Goal: Task Accomplishment & Management: Use online tool/utility

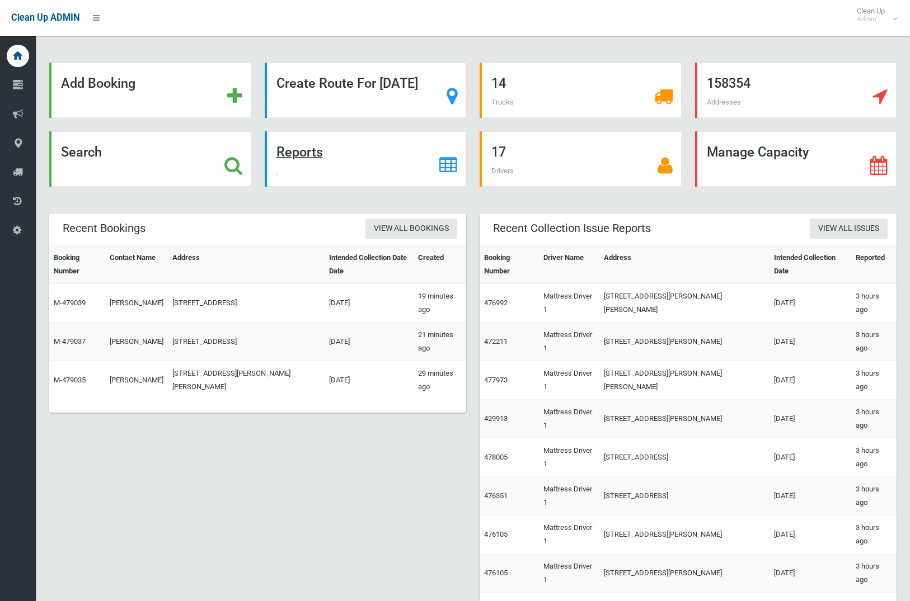
click at [312, 149] on strong "Reports" at bounding box center [299, 152] width 46 height 16
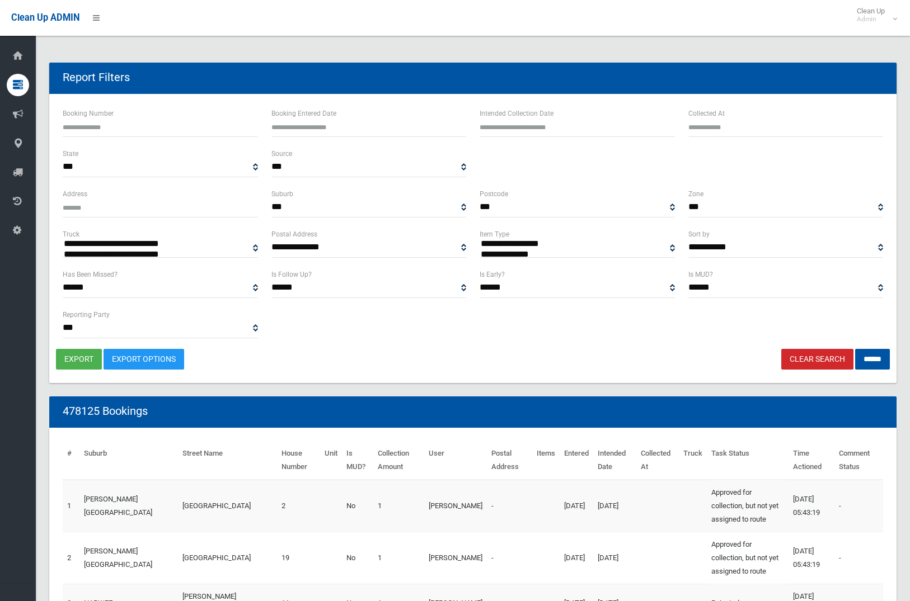
select select
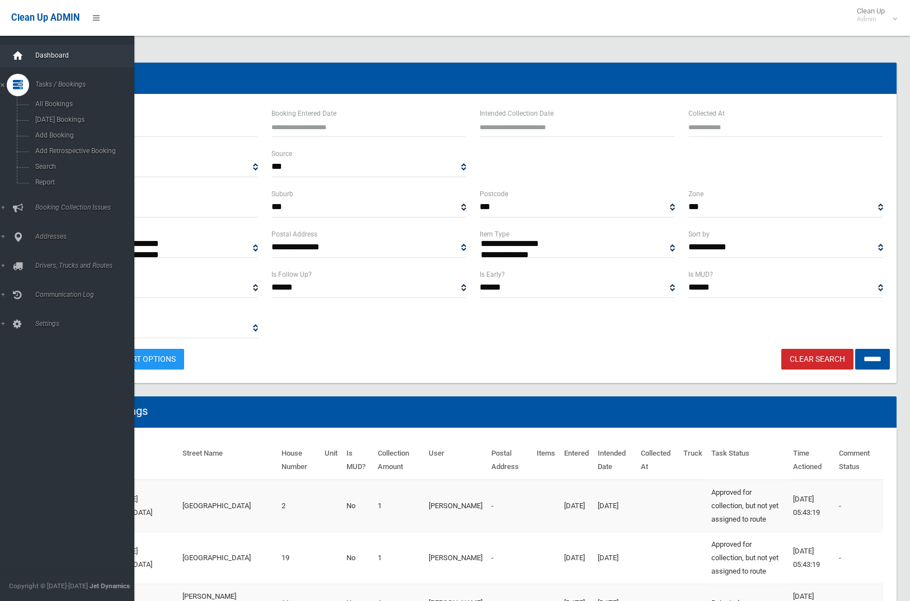
click at [15, 46] on icon at bounding box center [18, 56] width 12 height 22
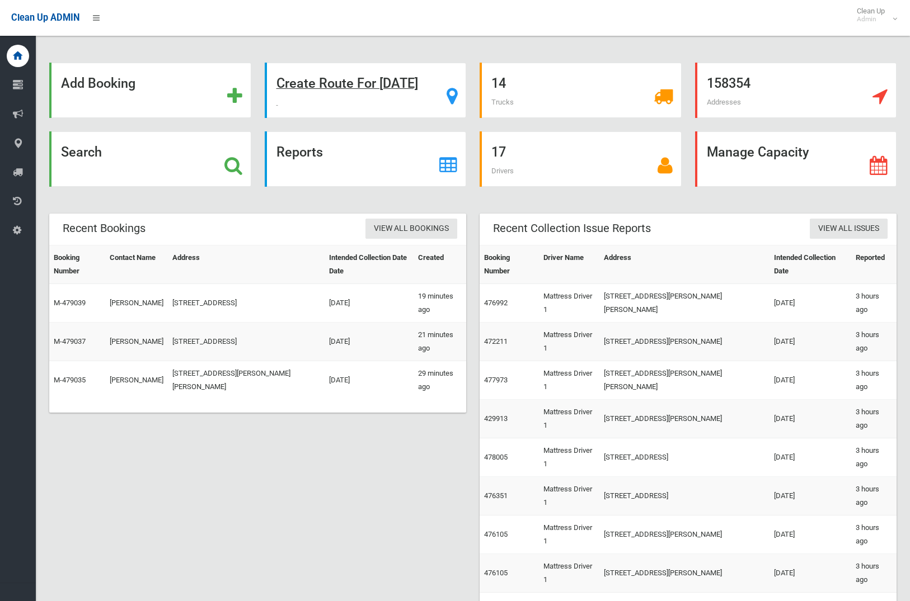
click at [395, 76] on strong "Create Route For Tomorrow" at bounding box center [347, 84] width 142 height 16
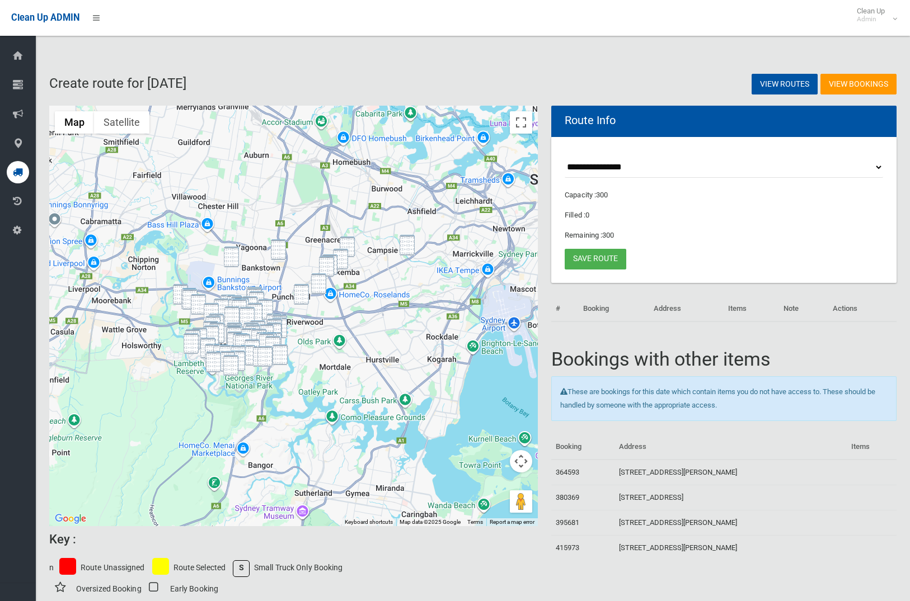
drag, startPoint x: 404, startPoint y: 246, endPoint x: 326, endPoint y: 248, distance: 78.3
click at [404, 246] on img "11-15 Charles Street, CANTERBURY NSW 2193" at bounding box center [406, 245] width 15 height 21
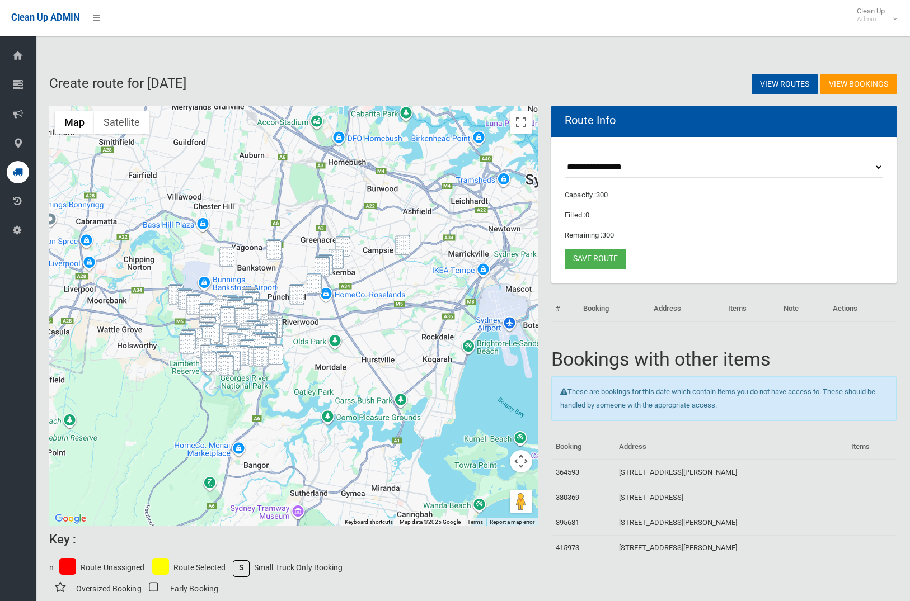
drag, startPoint x: 276, startPoint y: 248, endPoint x: 304, endPoint y: 248, distance: 28.0
click at [276, 248] on img "11 Jacobs Street, BANKSTOWN NSW 2200" at bounding box center [273, 249] width 15 height 21
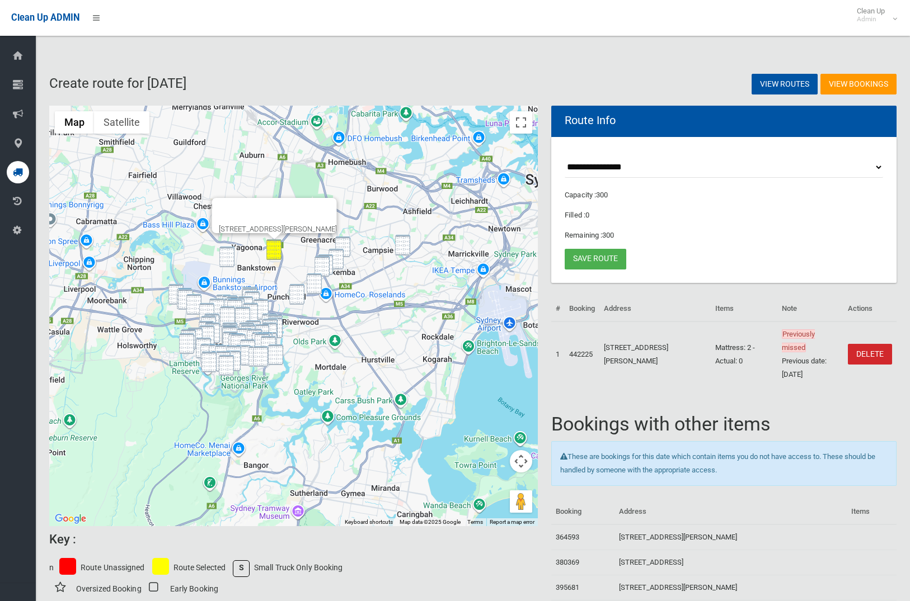
drag, startPoint x: 342, startPoint y: 243, endPoint x: 337, endPoint y: 257, distance: 14.9
click at [342, 243] on img "53 Benaroon Road, BELMORE NSW 2192" at bounding box center [342, 247] width 15 height 21
click at [337, 257] on img "182 Lakemba Street, LAKEMBA NSW 2195" at bounding box center [335, 259] width 15 height 21
drag, startPoint x: 330, startPoint y: 260, endPoint x: 336, endPoint y: 259, distance: 6.2
click at [330, 260] on img "276 Lakemba Street, WILEY PARK NSW 2195" at bounding box center [325, 265] width 15 height 21
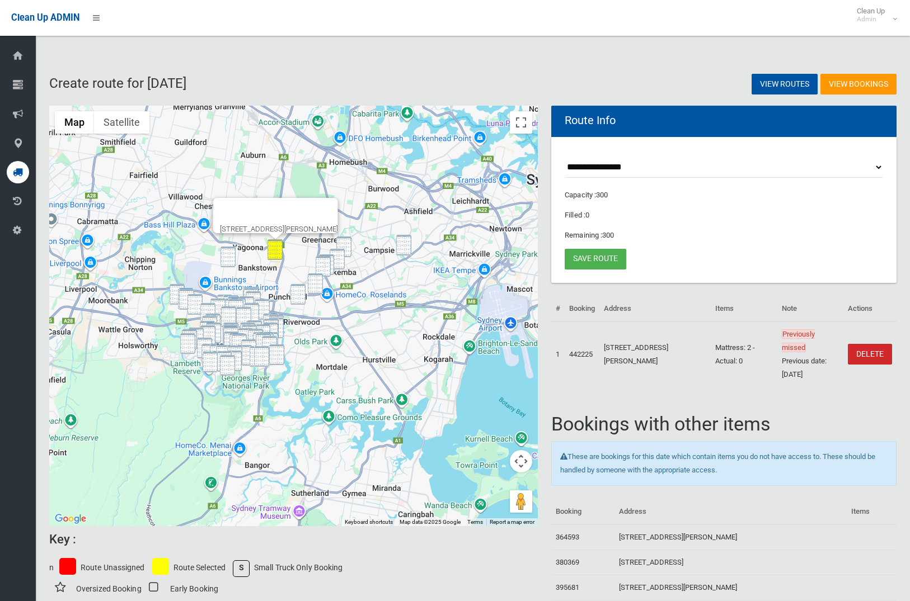
drag, startPoint x: 337, startPoint y: 258, endPoint x: 342, endPoint y: 256, distance: 5.8
click at [337, 258] on img "182 Lakemba Street, LAKEMBA NSW 2195" at bounding box center [336, 259] width 15 height 21
drag, startPoint x: 346, startPoint y: 249, endPoint x: 365, endPoint y: 140, distance: 110.8
click at [346, 249] on img "53 Benaroon Road, BELMORE NSW 2192" at bounding box center [343, 247] width 15 height 21
click at [527, 120] on button "Toggle fullscreen view" at bounding box center [521, 122] width 22 height 22
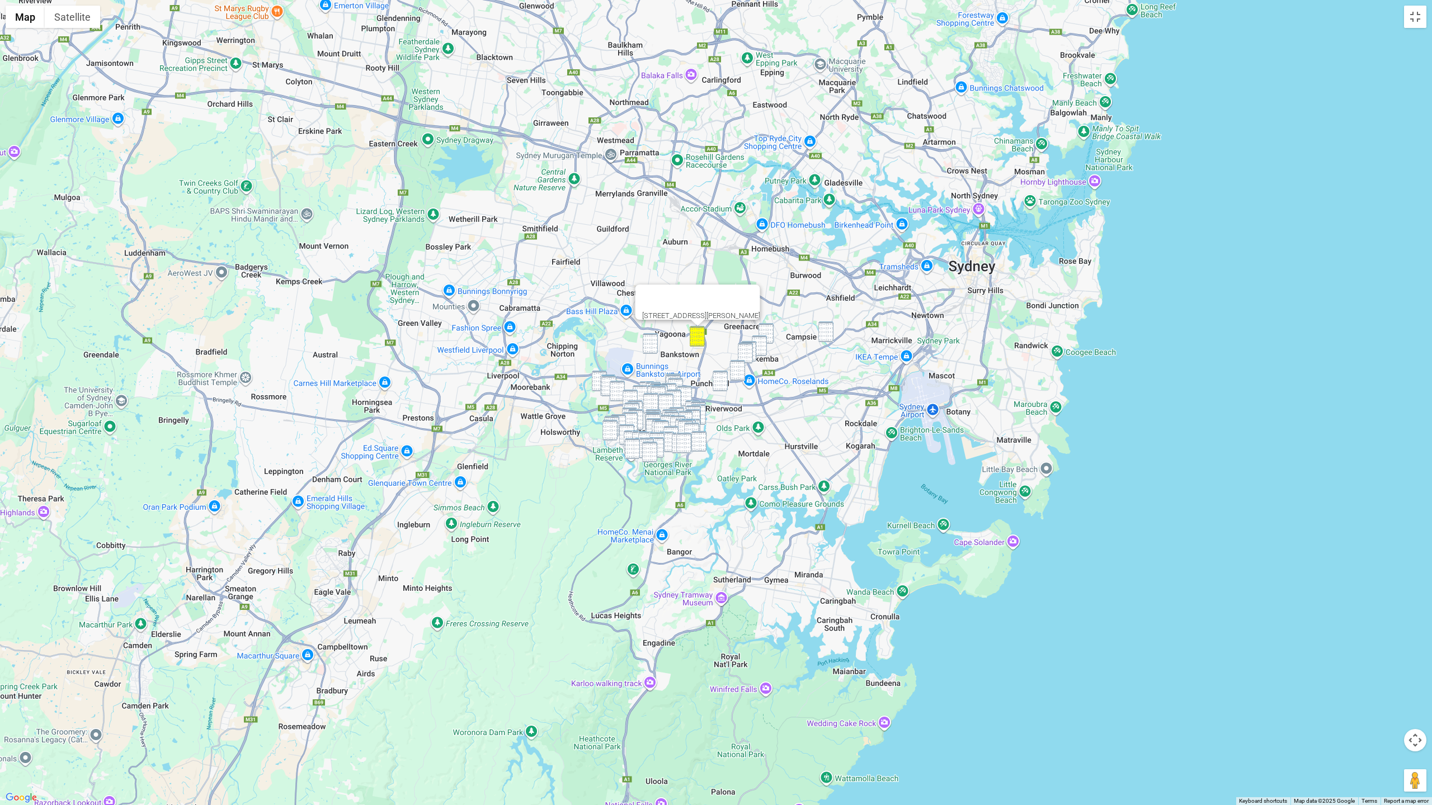
click at [831, 336] on img "11-15 Charles Street, CANTERBURY NSW 2193" at bounding box center [825, 332] width 15 height 21
drag, startPoint x: 774, startPoint y: 333, endPoint x: 848, endPoint y: 322, distance: 74.7
click at [774, 333] on div "To navigate, press the arrow keys. 11 Jacobs Street, BANKSTOWN NSW 2200" at bounding box center [716, 402] width 1432 height 805
drag, startPoint x: 938, startPoint y: 289, endPoint x: 692, endPoint y: 263, distance: 247.0
click at [778, 164] on div "11 Jacobs Street, BANKSTOWN NSW 2200" at bounding box center [716, 402] width 1432 height 805
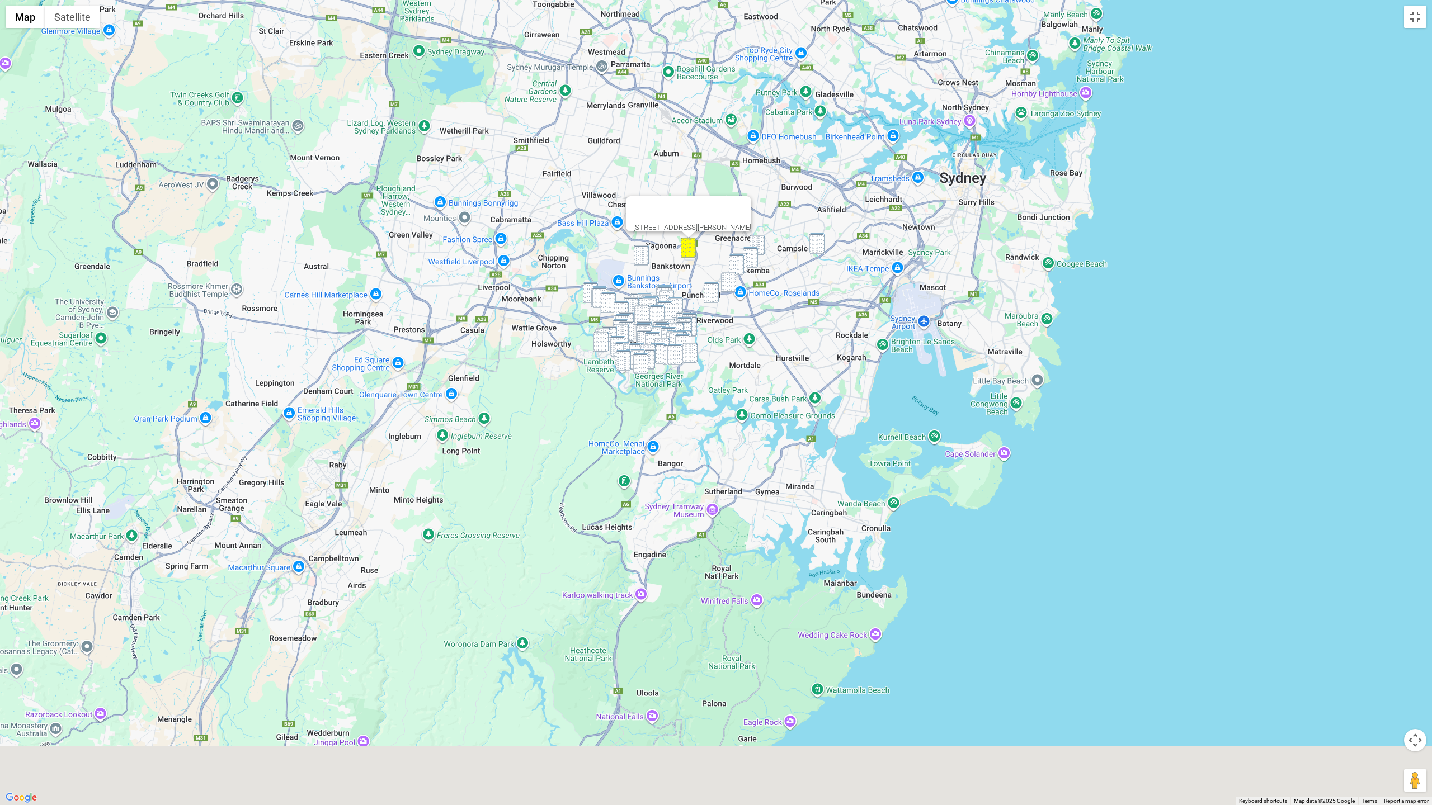
drag, startPoint x: 395, startPoint y: 309, endPoint x: 346, endPoint y: 143, distance: 173.1
click at [346, 143] on div "11 Jacobs Street, BANKSTOWN NSW 2200" at bounding box center [716, 402] width 1432 height 805
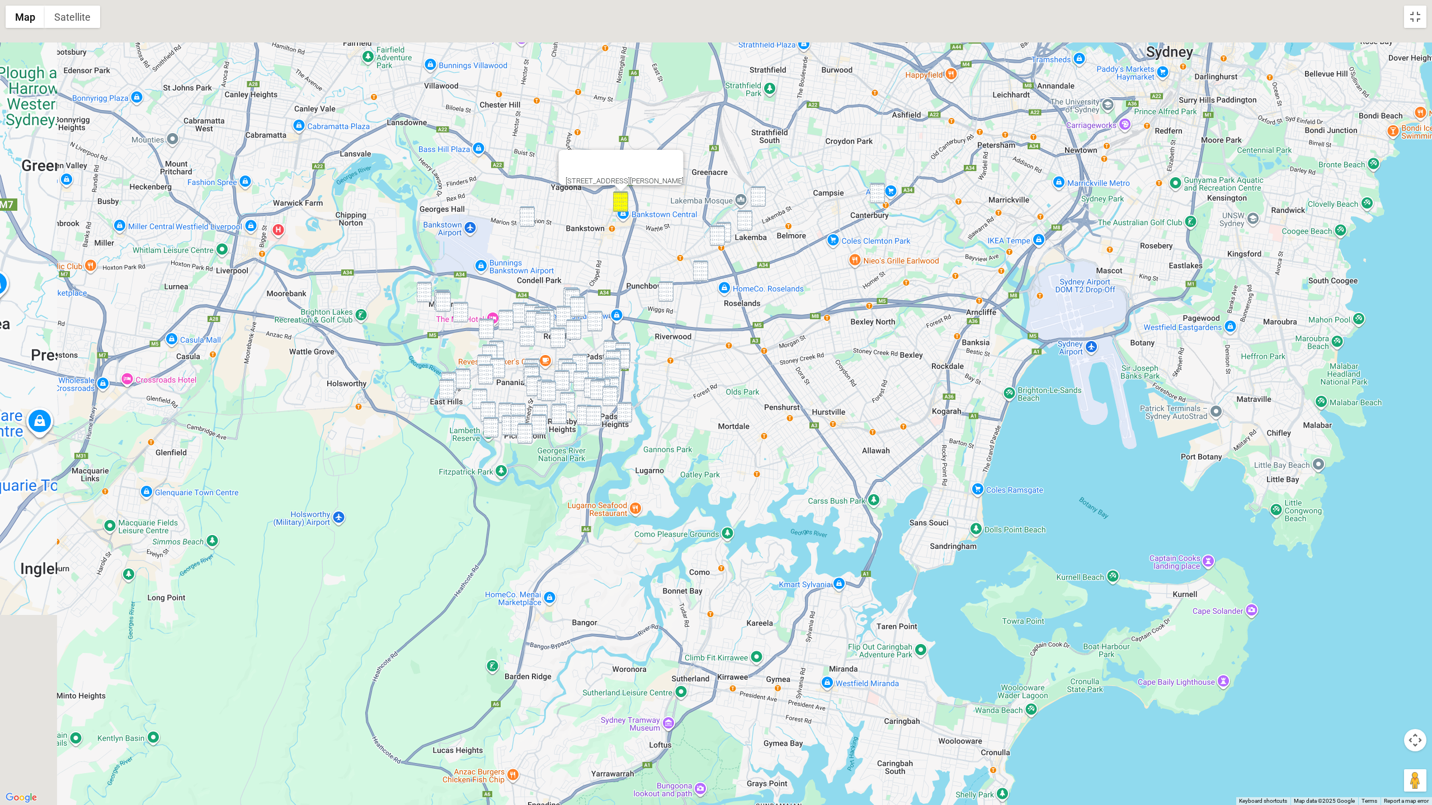
drag, startPoint x: 700, startPoint y: 355, endPoint x: 807, endPoint y: 352, distance: 107.4
click at [825, 494] on div "11 Jacobs Street, BANKSTOWN NSW 2200" at bounding box center [716, 402] width 1432 height 805
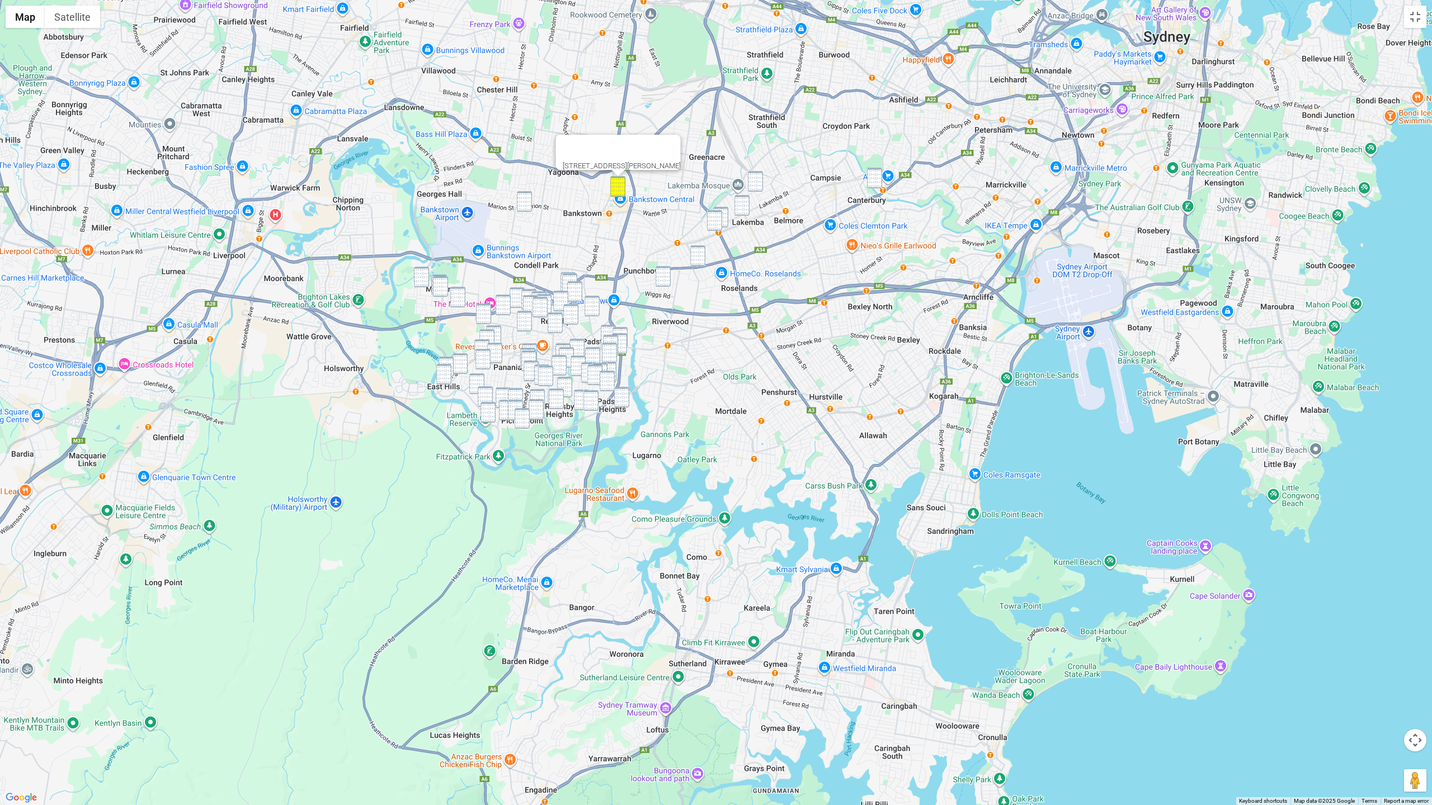
drag, startPoint x: 760, startPoint y: 180, endPoint x: 750, endPoint y: 189, distance: 13.1
click at [760, 181] on img "53 Benaroon Road, BELMORE NSW 2192" at bounding box center [755, 181] width 15 height 21
drag, startPoint x: 742, startPoint y: 205, endPoint x: 733, endPoint y: 209, distance: 9.8
click at [742, 205] on img "182 Lakemba Street, LAKEMBA NSW 2195" at bounding box center [741, 205] width 15 height 21
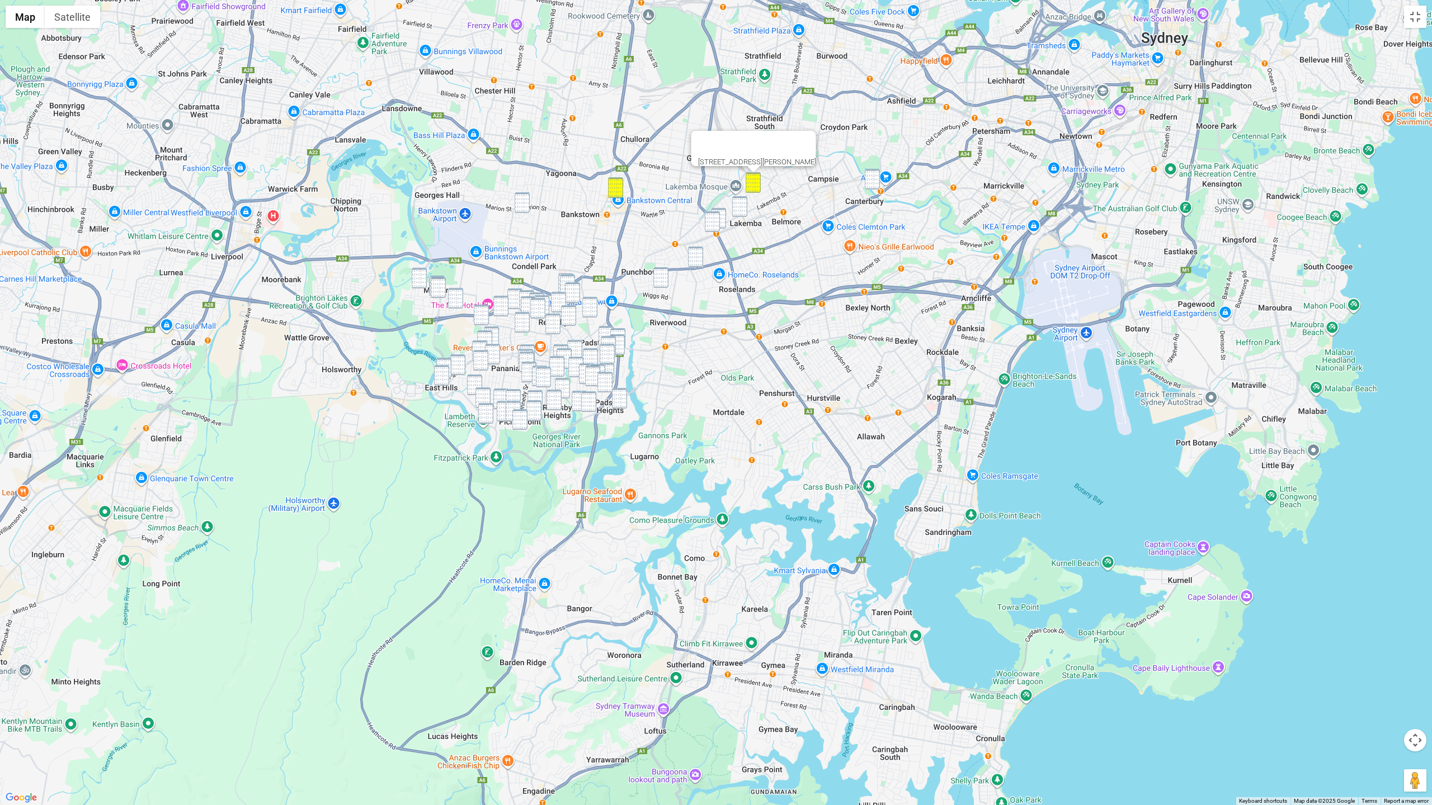
click at [723, 213] on img "276 Lakemba Street, WILEY PARK NSW 2195" at bounding box center [718, 218] width 15 height 21
drag, startPoint x: 747, startPoint y: 210, endPoint x: 737, endPoint y: 211, distance: 10.1
click at [746, 210] on div "276 Lakemba Street, WILEY PARK NSW 2195" at bounding box center [716, 402] width 1432 height 805
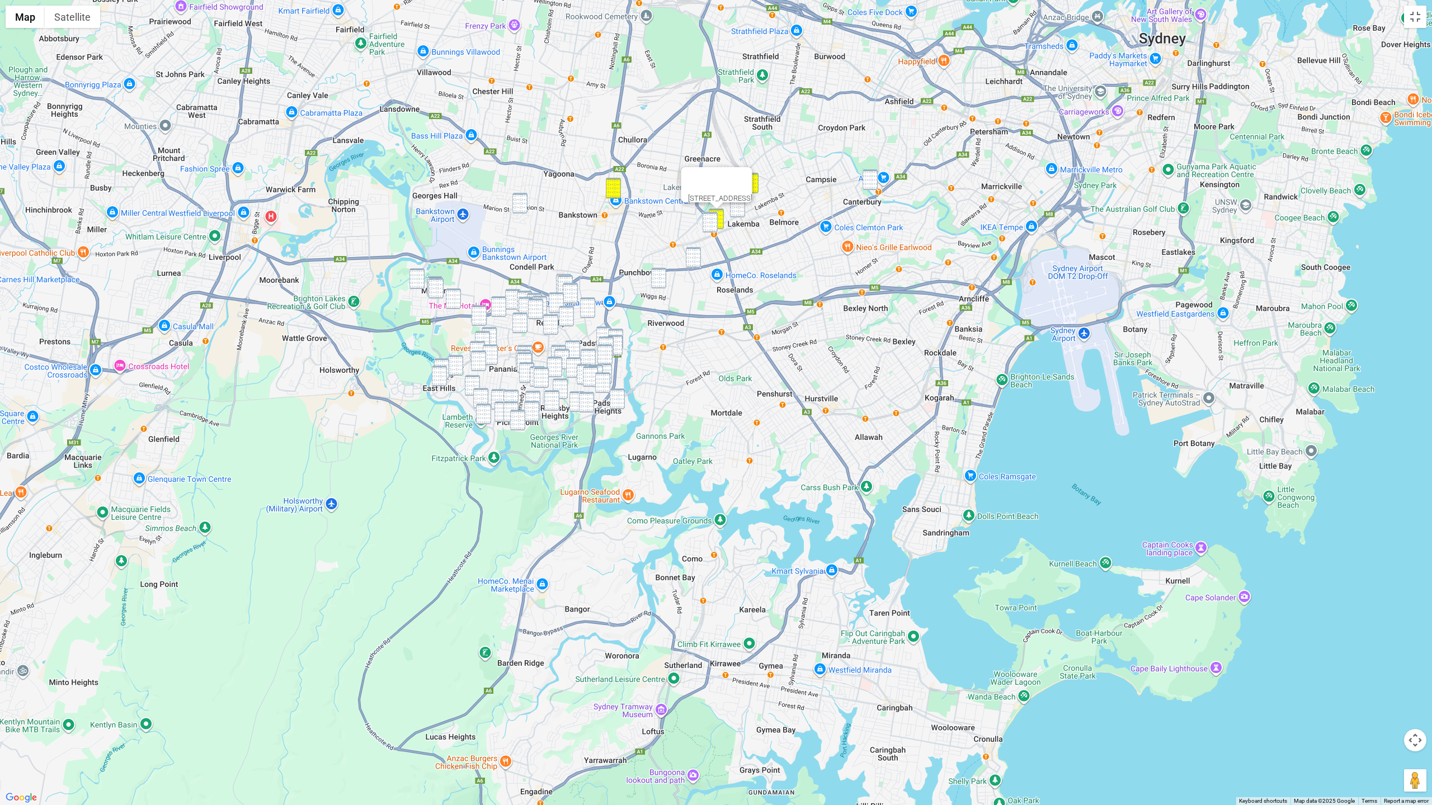
drag, startPoint x: 711, startPoint y: 220, endPoint x: 725, endPoint y: 215, distance: 14.9
click at [711, 220] on img "2/9 Shadforth Street, WILEY PARK NSW 2195" at bounding box center [710, 222] width 15 height 21
drag, startPoint x: 734, startPoint y: 211, endPoint x: 696, endPoint y: 235, distance: 44.5
click at [734, 211] on img "182 Lakemba Street, LAKEMBA NSW 2195" at bounding box center [737, 207] width 15 height 21
drag, startPoint x: 695, startPoint y: 256, endPoint x: 675, endPoint y: 269, distance: 24.4
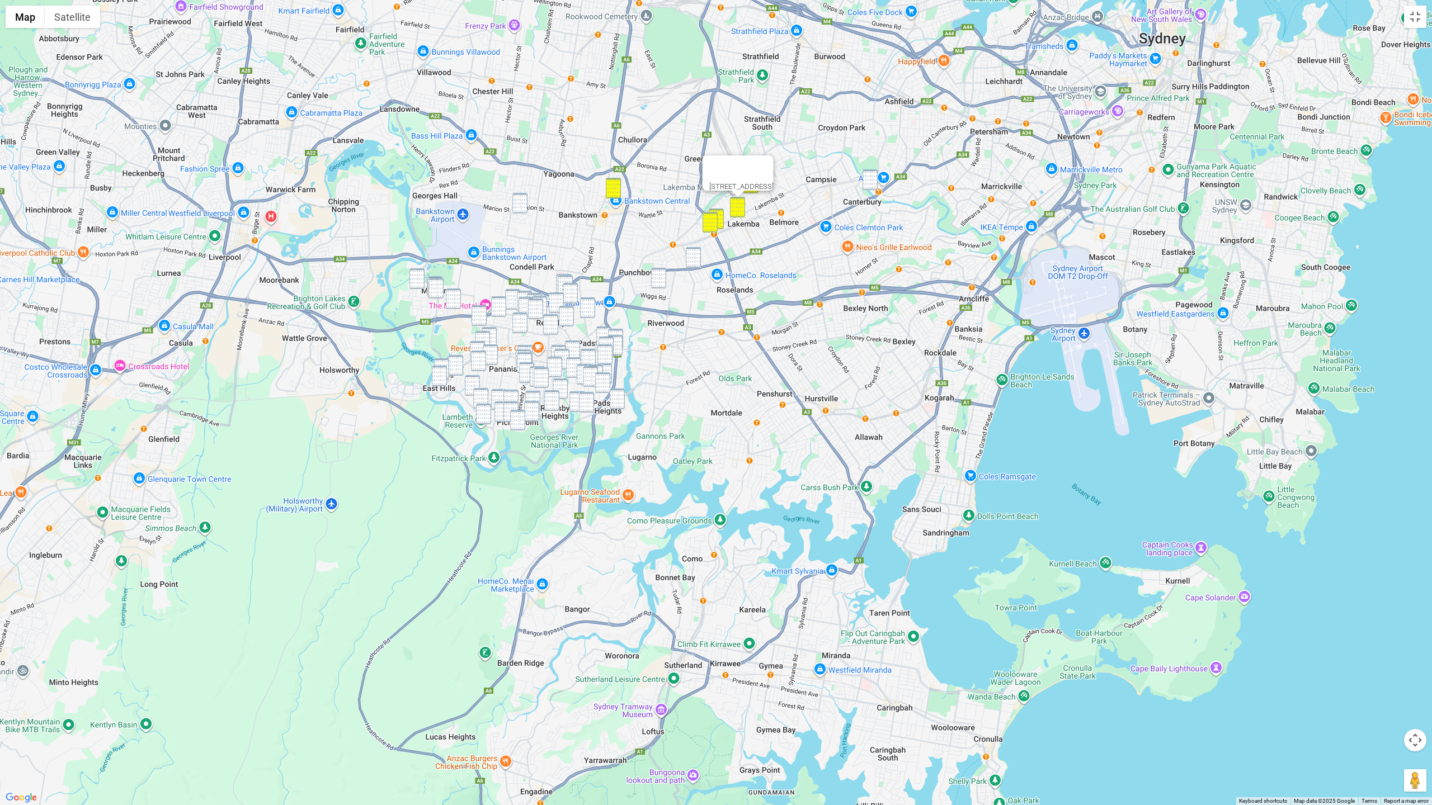
click at [695, 256] on img "98 Broadway, PUNCHBOWL NSW 2196" at bounding box center [693, 257] width 15 height 21
click at [662, 277] on img "30 Kensington Street, PUNCHBOWL NSW 2196" at bounding box center [658, 278] width 15 height 21
click at [698, 263] on img "98 Broadway, PUNCHBOWL NSW 2196" at bounding box center [693, 257] width 15 height 21
drag, startPoint x: 519, startPoint y: 202, endPoint x: 491, endPoint y: 226, distance: 37.0
click at [519, 202] on img "36 Allison Avenue, CONDELL PARK NSW 2200" at bounding box center [519, 203] width 15 height 21
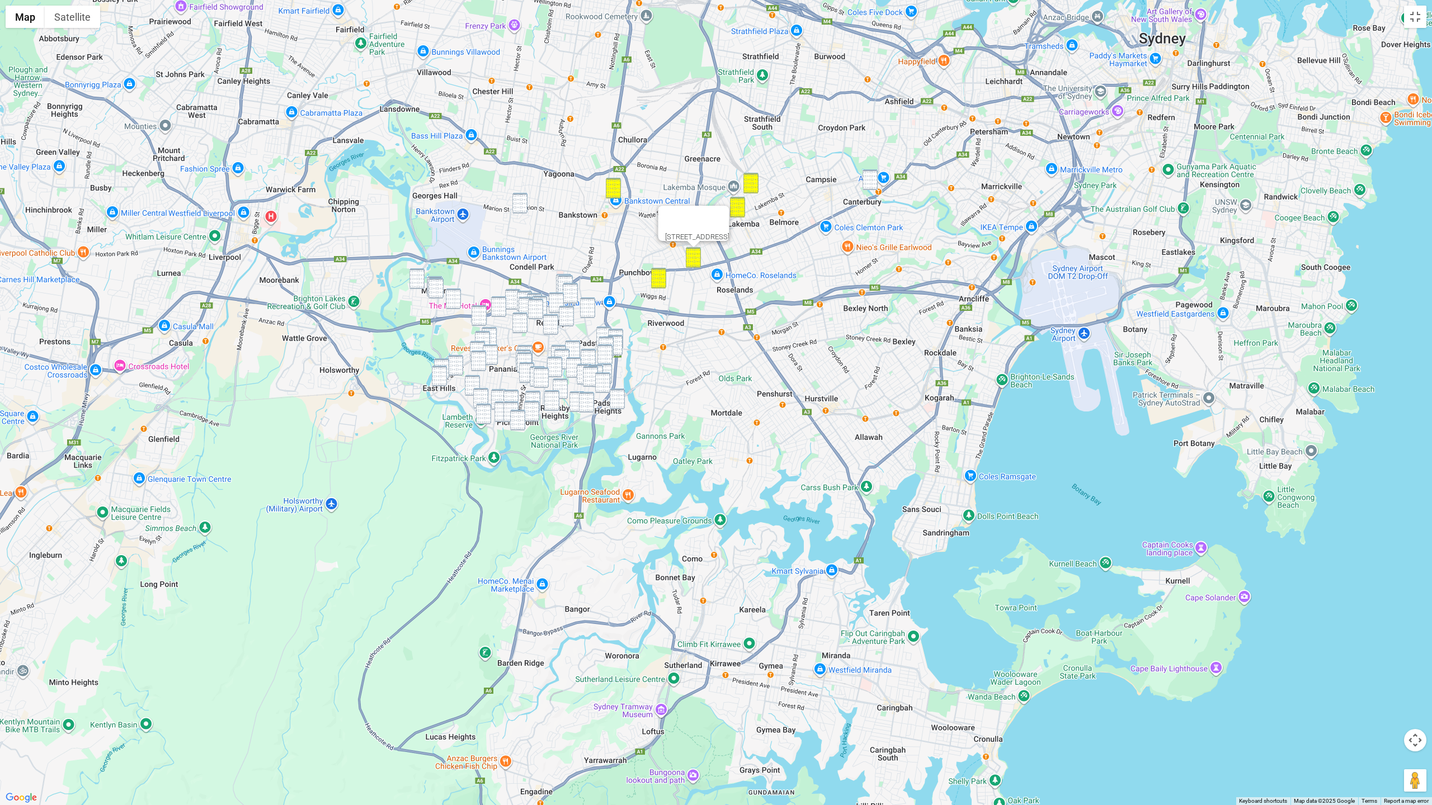
click at [519, 202] on img "36 Allison Avenue, CONDELL PARK NSW 2200" at bounding box center [519, 203] width 15 height 21
click at [415, 276] on img "12 Ruthven Avenue, MILPERRA NSW 2214" at bounding box center [416, 278] width 15 height 21
click at [460, 199] on div "12 Ruthven Avenue, MILPERRA NSW 2214" at bounding box center [716, 402] width 1432 height 805
drag, startPoint x: 460, startPoint y: 230, endPoint x: 460, endPoint y: 248, distance: 17.3
click at [426, 230] on div at bounding box center [407, 240] width 37 height 27
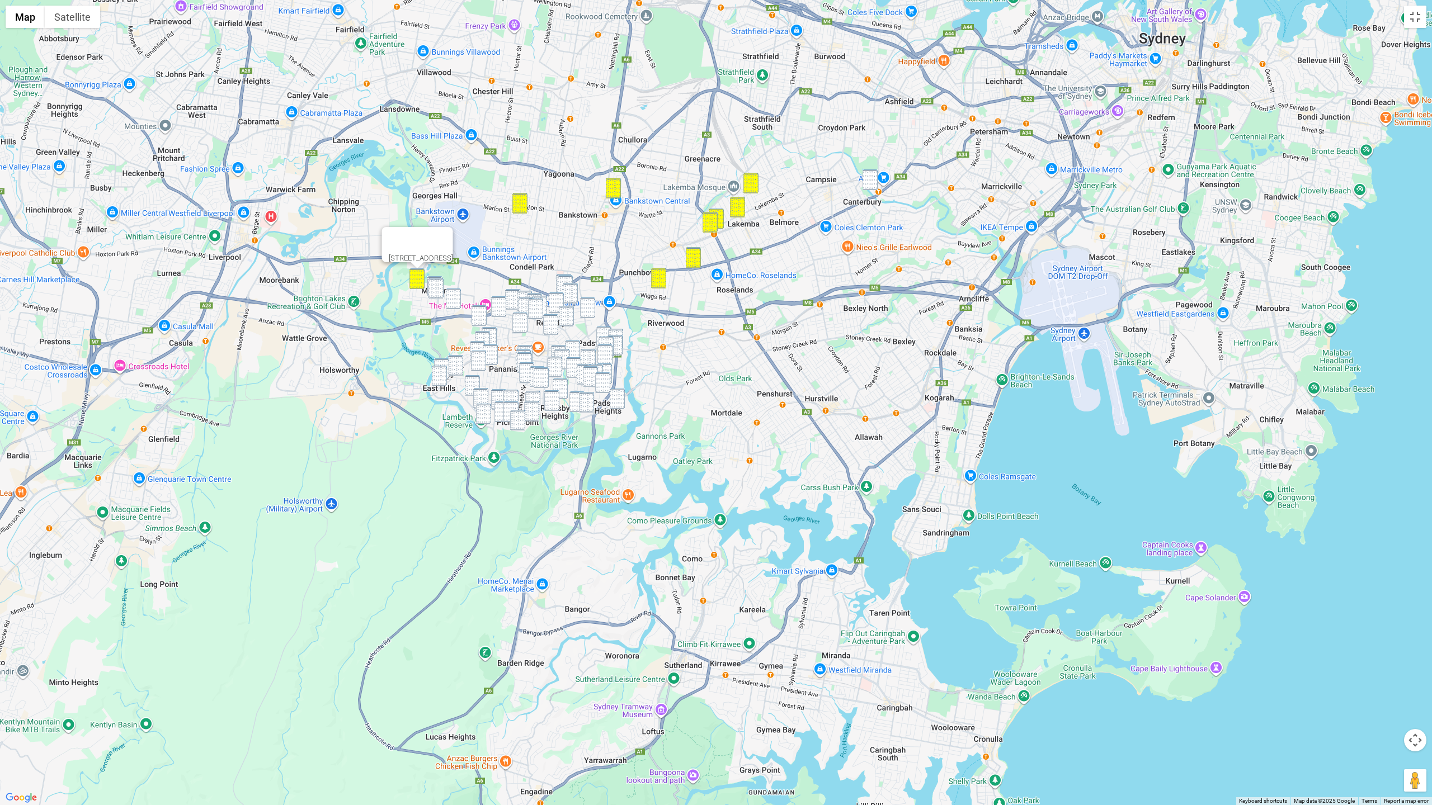
drag, startPoint x: 471, startPoint y: 229, endPoint x: 468, endPoint y: 244, distance: 14.9
click at [453, 231] on button "Close" at bounding box center [439, 240] width 27 height 27
click at [432, 276] on img "4 Cowper Court, MILPERRA NSW 2214" at bounding box center [434, 286] width 15 height 21
click at [433, 281] on img "16 Ganmain Crescent, MILPERRA NSW 2214" at bounding box center [435, 288] width 15 height 21
click at [458, 297] on img "188 Ashford Avenue, MILPERRA NSW 2214" at bounding box center [453, 299] width 15 height 21
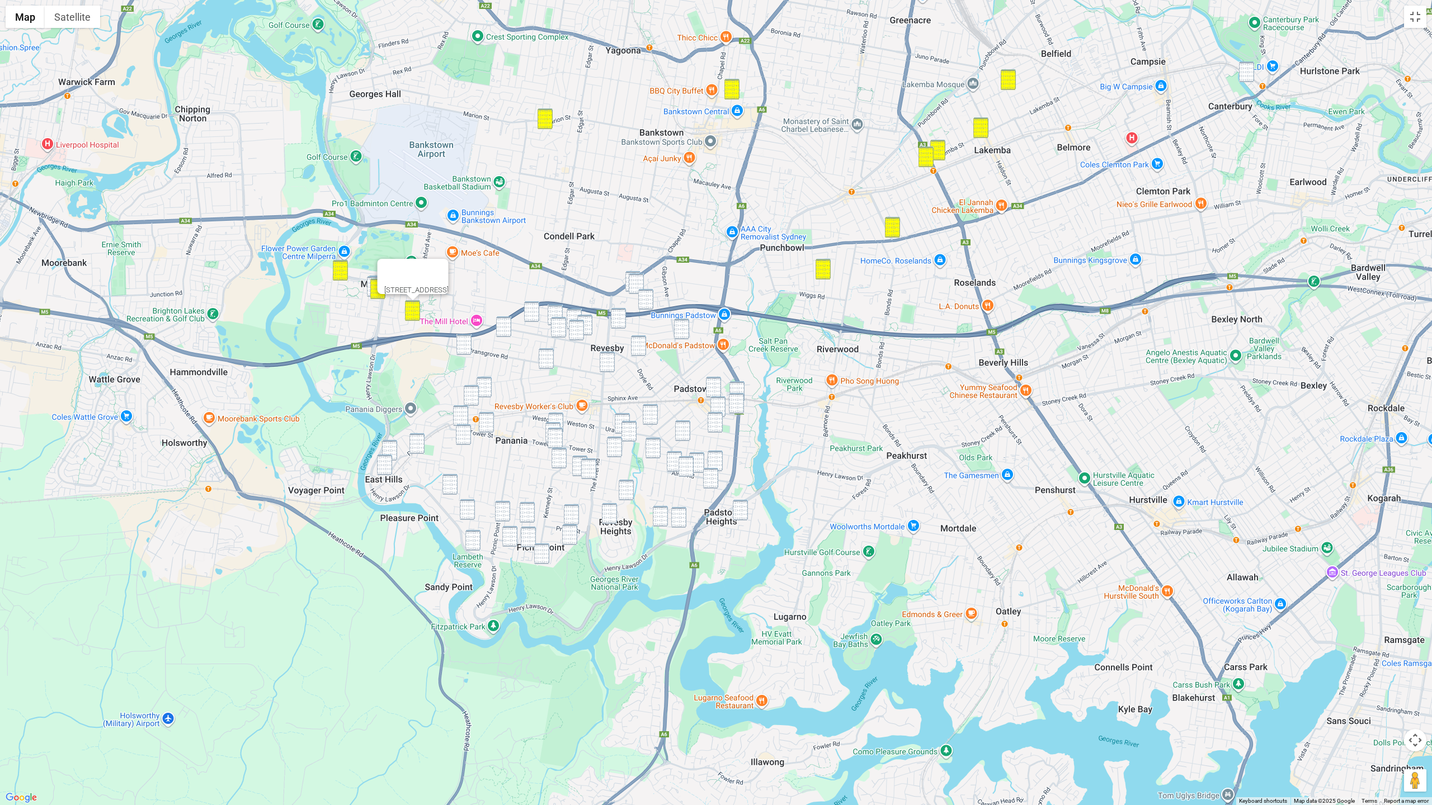
click at [632, 272] on img "58 Napoli Street, PADSTOW NSW 2211" at bounding box center [632, 281] width 15 height 21
click at [636, 279] on img "45 Napoli Street, PADSTOW NSW 2211" at bounding box center [636, 284] width 15 height 21
drag, startPoint x: 644, startPoint y: 294, endPoint x: 627, endPoint y: 308, distance: 21.9
click at [644, 294] on img "12 Mackenzie Street, REVESBY NSW 2212" at bounding box center [645, 299] width 15 height 21
drag, startPoint x: 621, startPoint y: 312, endPoint x: 632, endPoint y: 315, distance: 11.7
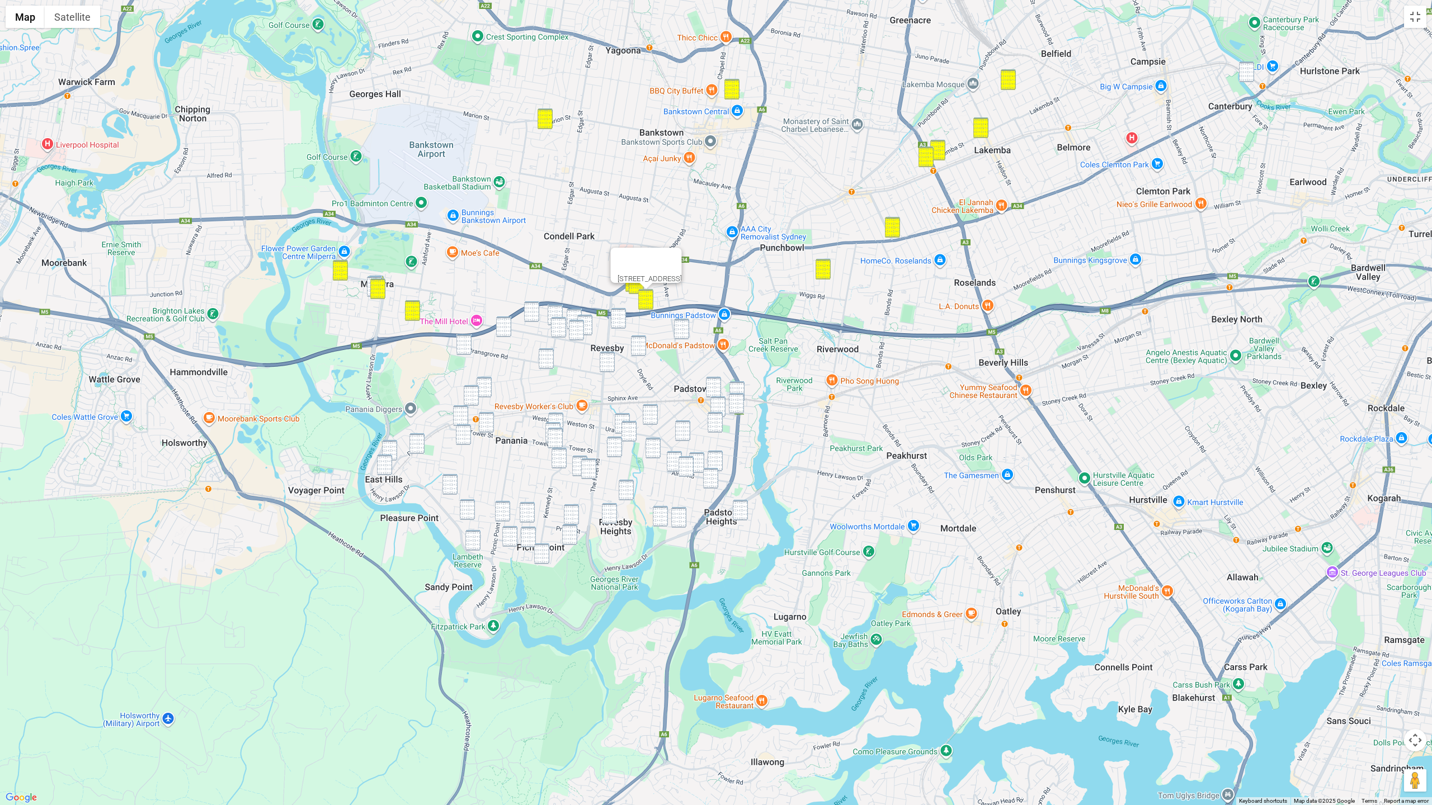
click at [621, 312] on img "32 Dove Street, REVESBY NSW 2212" at bounding box center [618, 318] width 15 height 21
click at [682, 327] on img "5 Halcyon Avenue, PADSTOW NSW 2211" at bounding box center [681, 329] width 15 height 21
click at [635, 347] on img "98 Mackenzie Street, REVESBY NSW 2212" at bounding box center [638, 346] width 15 height 21
drag, startPoint x: 743, startPoint y: 390, endPoint x: 725, endPoint y: 386, distance: 17.9
click at [742, 390] on img "70 Davies Road, PADSTOW NSW 2211" at bounding box center [736, 391] width 15 height 21
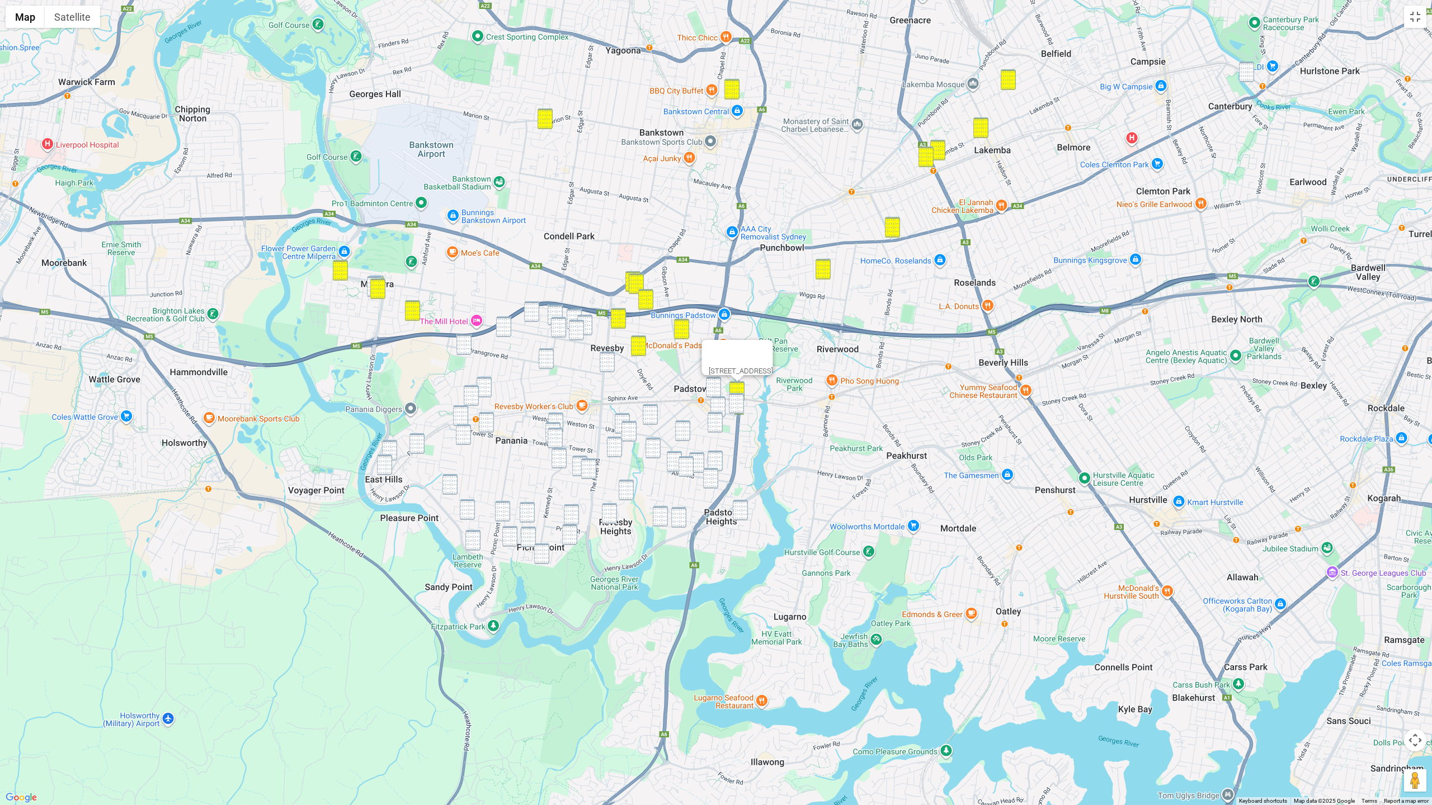
click at [711, 383] on img "1 Banks Street, PADSTOW NSW 2211" at bounding box center [713, 387] width 15 height 21
click at [717, 398] on img "31 Lock Avenue, PADSTOW NSW 2211" at bounding box center [717, 407] width 15 height 21
drag, startPoint x: 737, startPoint y: 402, endPoint x: 728, endPoint y: 416, distance: 17.1
click at [737, 402] on img "40 Ryan Road, PADSTOW NSW 2211" at bounding box center [736, 403] width 15 height 21
click at [711, 420] on img "23A Burley Road, PADSTOW NSW 2211" at bounding box center [715, 422] width 15 height 21
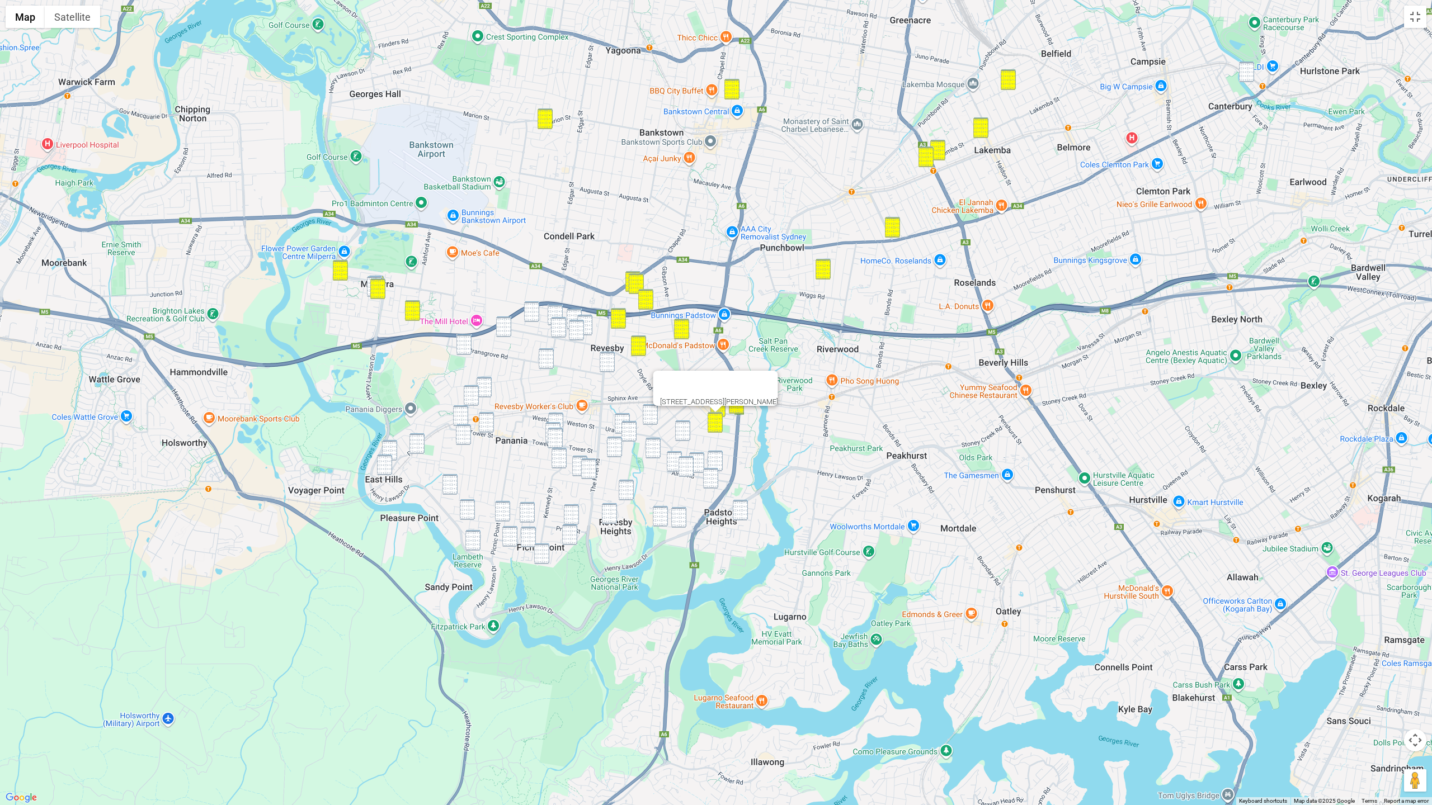
click at [718, 456] on img "45 Adelaide Road, PADSTOW NSW 2211" at bounding box center [715, 461] width 15 height 21
click at [717, 473] on img "12 Berrima Avenue, PADSTOW NSW 2211" at bounding box center [710, 478] width 15 height 21
click at [736, 506] on img "17 Clancy Street, PADSTOW HEIGHTS NSW 2211" at bounding box center [740, 510] width 15 height 21
click at [531, 308] on img "11 Marlis Avenue, REVESBY NSW 2212" at bounding box center [531, 311] width 15 height 21
click at [554, 311] on img "88 Queen Street, REVESBY NSW 2212" at bounding box center [555, 315] width 15 height 21
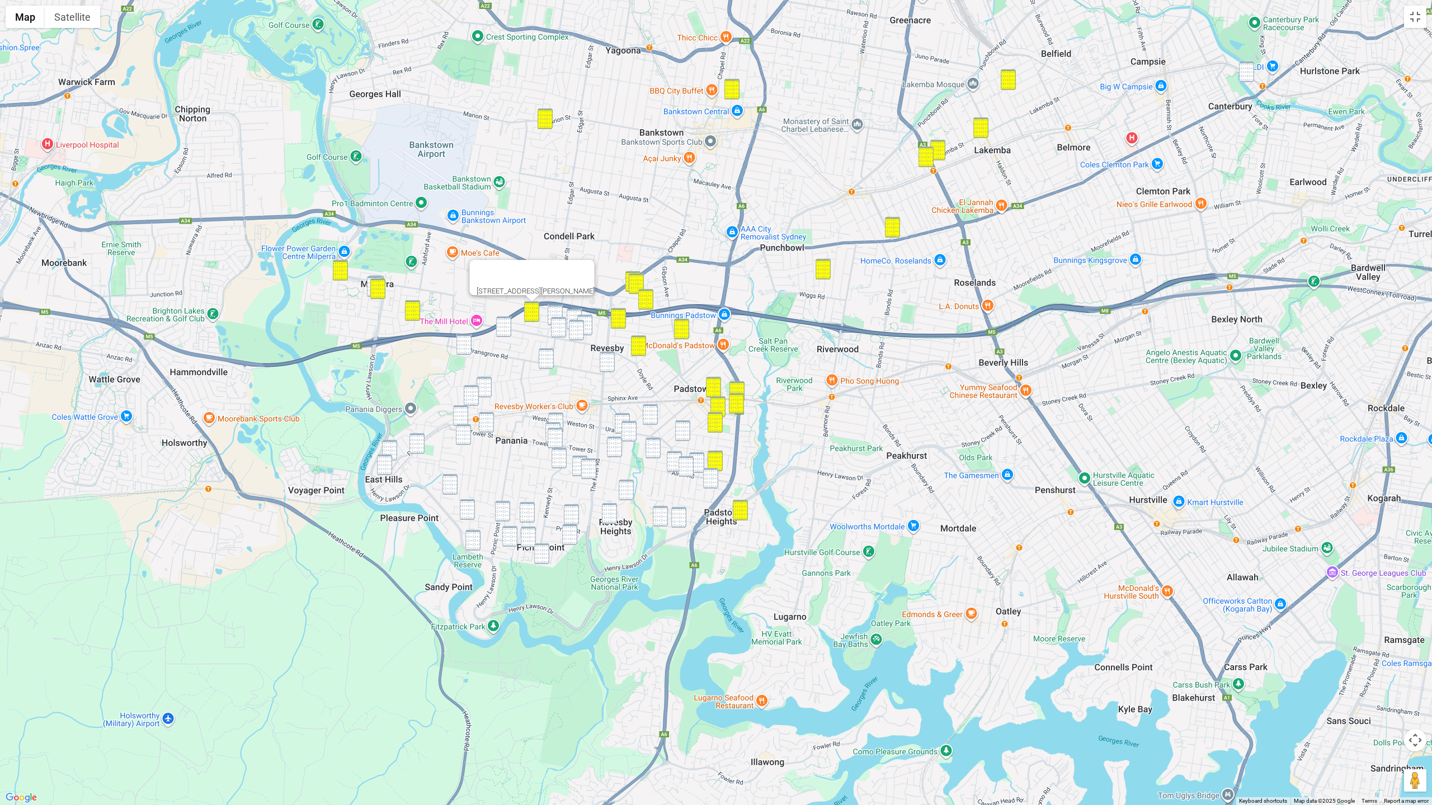
click at [577, 312] on img "72 Sherwood Street, REVESBY NSW 2212" at bounding box center [574, 319] width 15 height 21
drag, startPoint x: 589, startPoint y: 321, endPoint x: 579, endPoint y: 325, distance: 10.8
click at [588, 321] on img "70 Albert Street, REVESBY NSW 2212" at bounding box center [584, 325] width 15 height 21
drag, startPoint x: 578, startPoint y: 326, endPoint x: 569, endPoint y: 322, distance: 9.3
click at [578, 326] on img "24 Beaconsfield Street, REVESBY NSW 2212" at bounding box center [576, 330] width 15 height 21
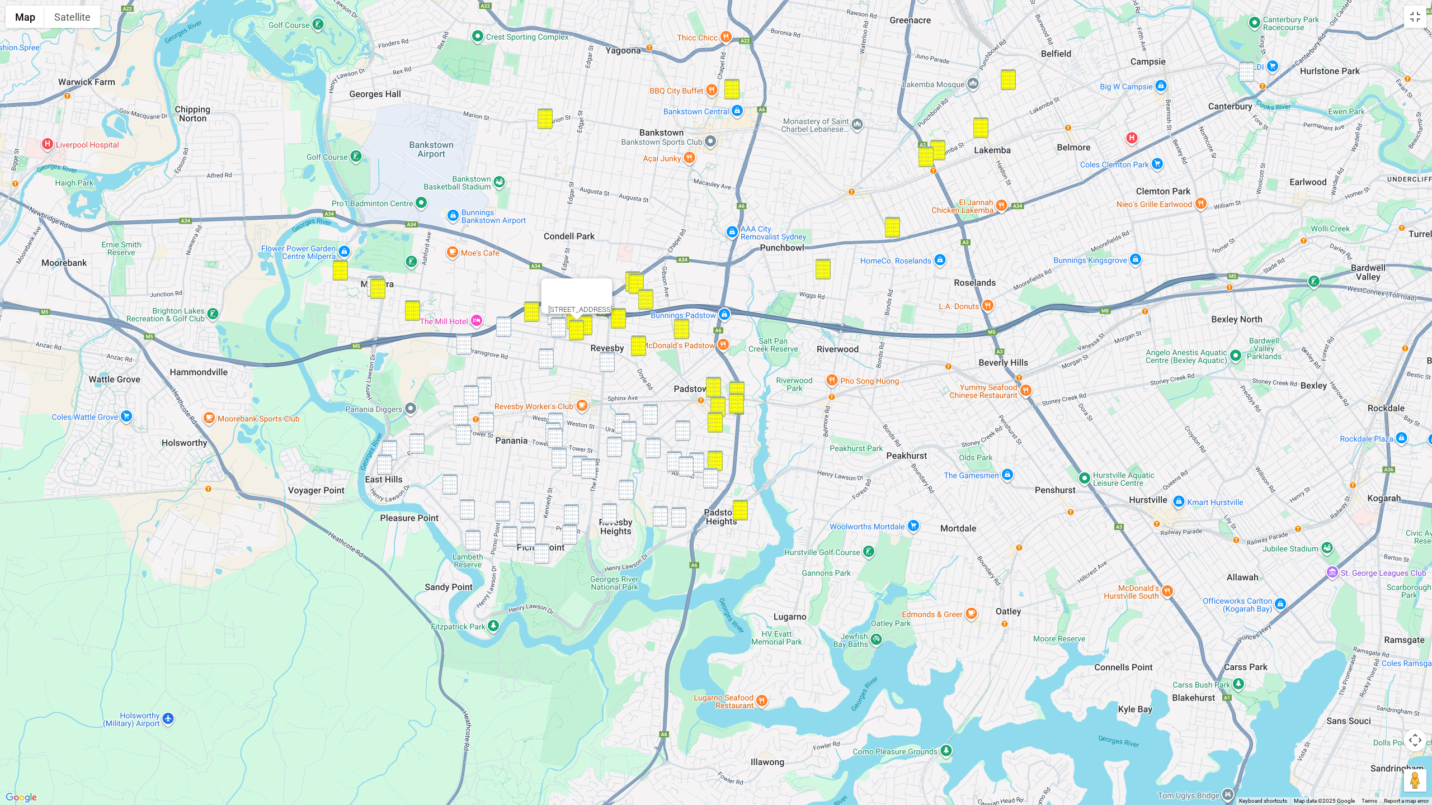
drag, startPoint x: 553, startPoint y: 315, endPoint x: 555, endPoint y: 323, distance: 8.1
click at [553, 315] on img "88 Queen Street, REVESBY NSW 2212" at bounding box center [555, 315] width 15 height 21
drag, startPoint x: 557, startPoint y: 324, endPoint x: 544, endPoint y: 328, distance: 14.0
click at [557, 324] on img "36A Beaconsfield Street, REVESBY NSW 2212" at bounding box center [558, 327] width 15 height 21
drag, startPoint x: 506, startPoint y: 323, endPoint x: 492, endPoint y: 328, distance: 15.1
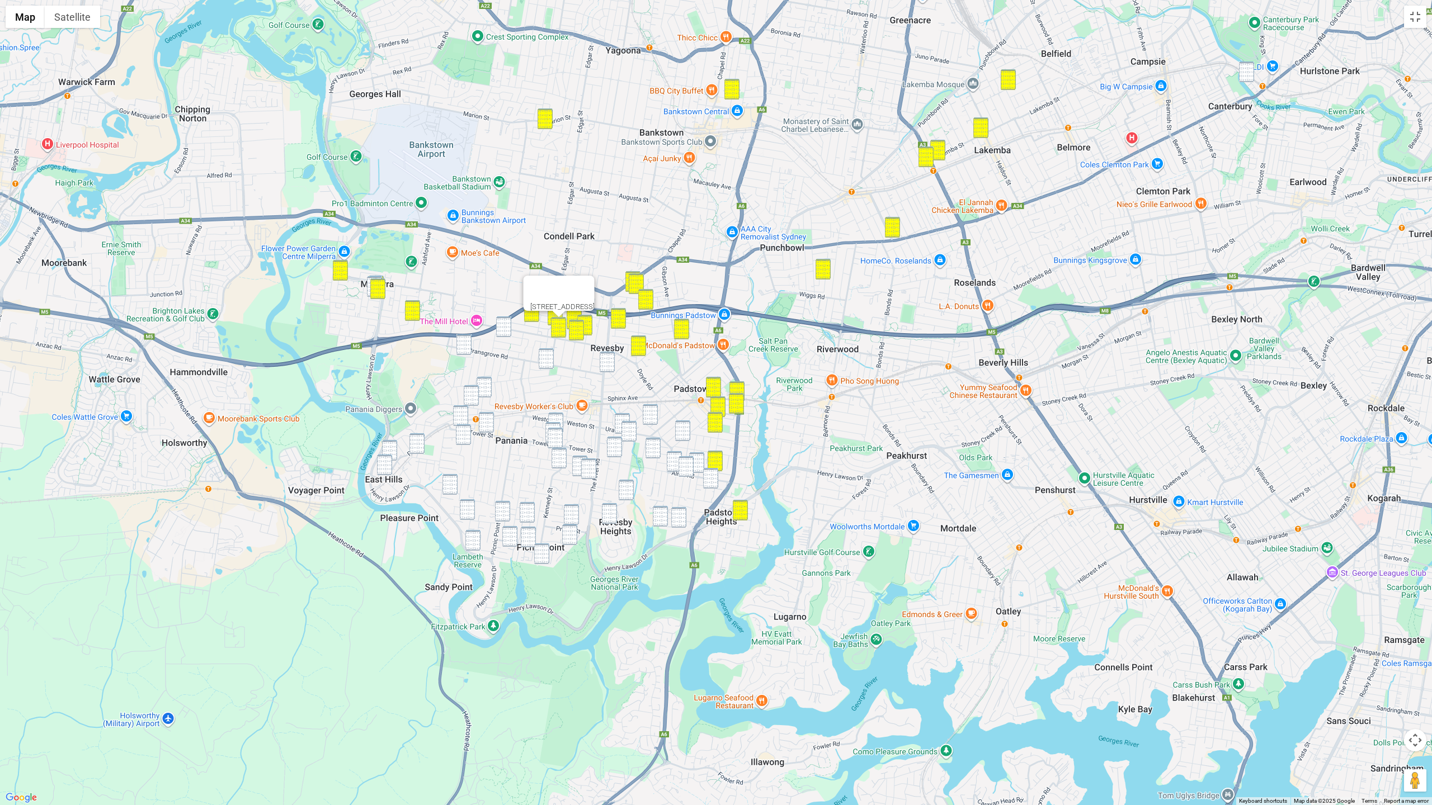
click at [504, 323] on img "34 Wall Avenue, PANANIA NSW 2213" at bounding box center [503, 327] width 15 height 21
drag, startPoint x: 468, startPoint y: 341, endPoint x: 474, endPoint y: 344, distance: 7.0
click at [468, 341] on img "6A Lawson Street, PANANIA NSW 2213" at bounding box center [463, 344] width 15 height 21
click at [557, 361] on div "6A Lawson Street, PANANIA NSW 2213" at bounding box center [716, 402] width 1432 height 805
click at [547, 361] on img "4 Creswell Street, REVESBY NSW 2212" at bounding box center [546, 358] width 15 height 21
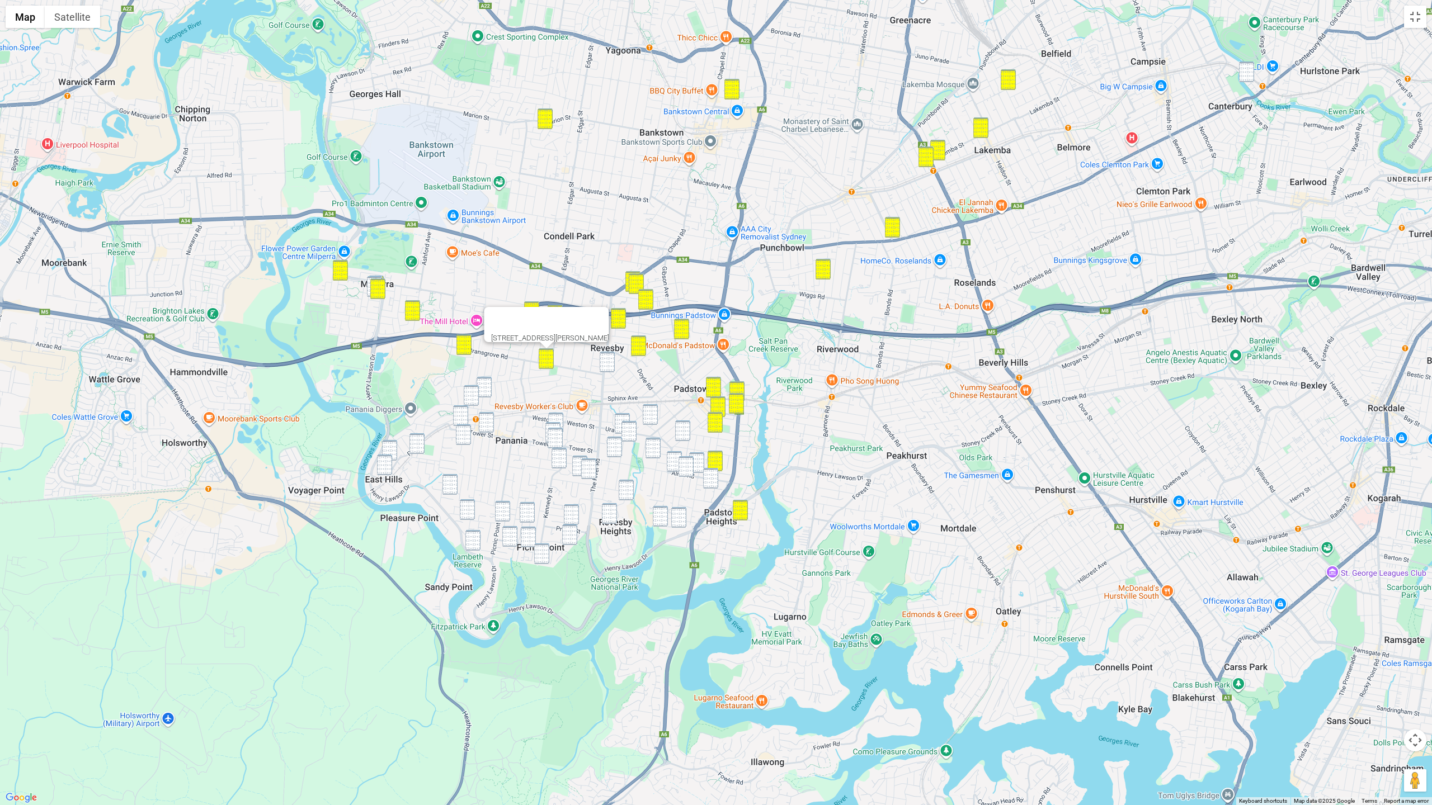
click at [606, 367] on img "2 Wilberforce Road, REVESBY NSW 2212" at bounding box center [607, 362] width 15 height 21
drag, startPoint x: 505, startPoint y: 333, endPoint x: 496, endPoint y: 359, distance: 28.0
click at [505, 333] on img "34 Wall Avenue, PANANIA NSW 2213" at bounding box center [503, 327] width 15 height 21
click at [492, 376] on div "34 Wall Avenue, PANANIA NSW 2213" at bounding box center [716, 402] width 1432 height 805
click at [489, 384] on img "19 Anderson Avenue, PANANIA NSW 2213" at bounding box center [484, 387] width 15 height 21
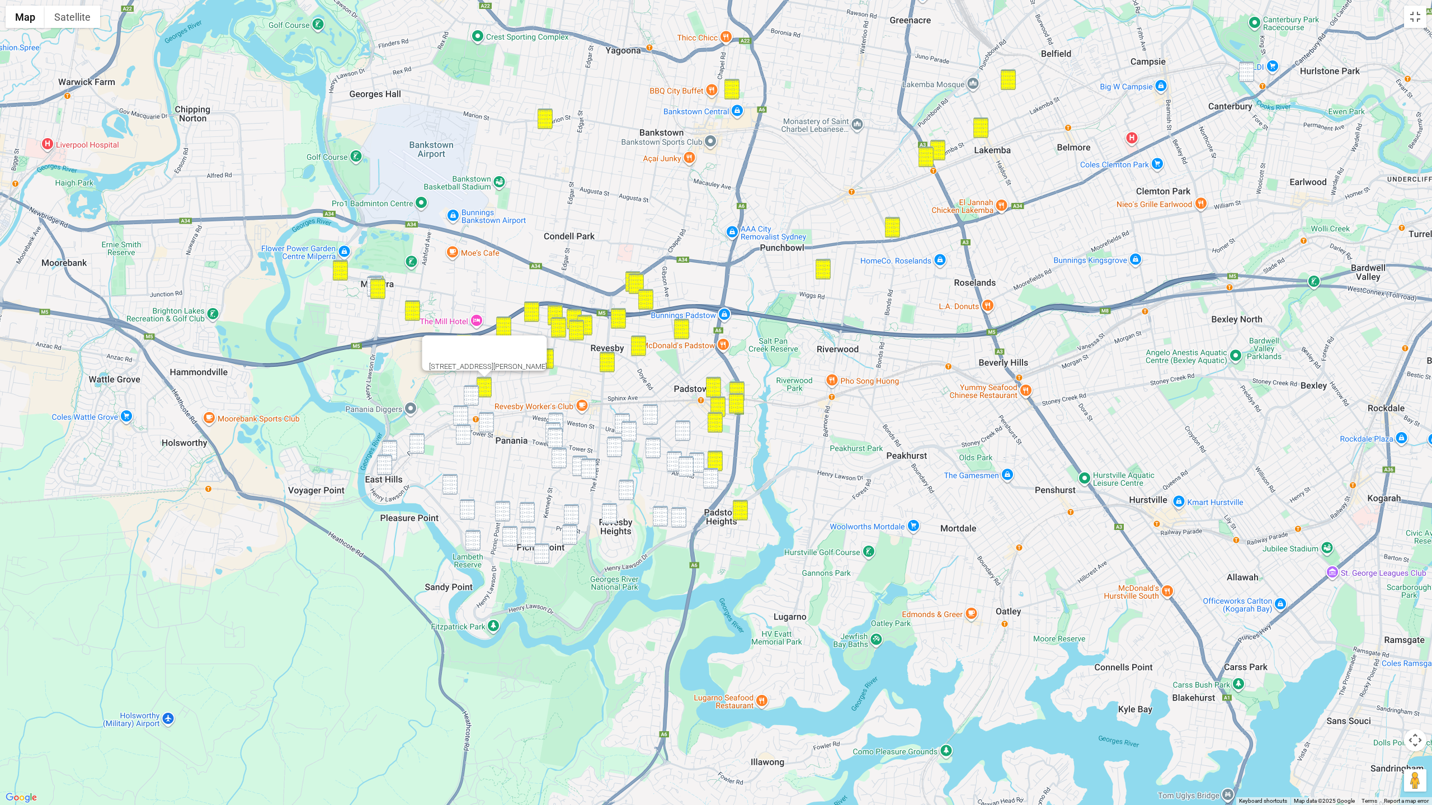
click at [477, 394] on img "202 Marco Avenue, PANANIA NSW 2213" at bounding box center [471, 395] width 15 height 21
click at [483, 418] on img "170 Tower Street, PANANIA NSW 2213" at bounding box center [486, 422] width 15 height 21
drag
click at [464, 417] on img "29 Sherlock Avenue, PANANIA NSW 2213" at bounding box center [460, 416] width 15 height 21
click at [463, 438] on img "19 Stevens Street, PANANIA NSW 2213" at bounding box center [463, 435] width 15 height 21
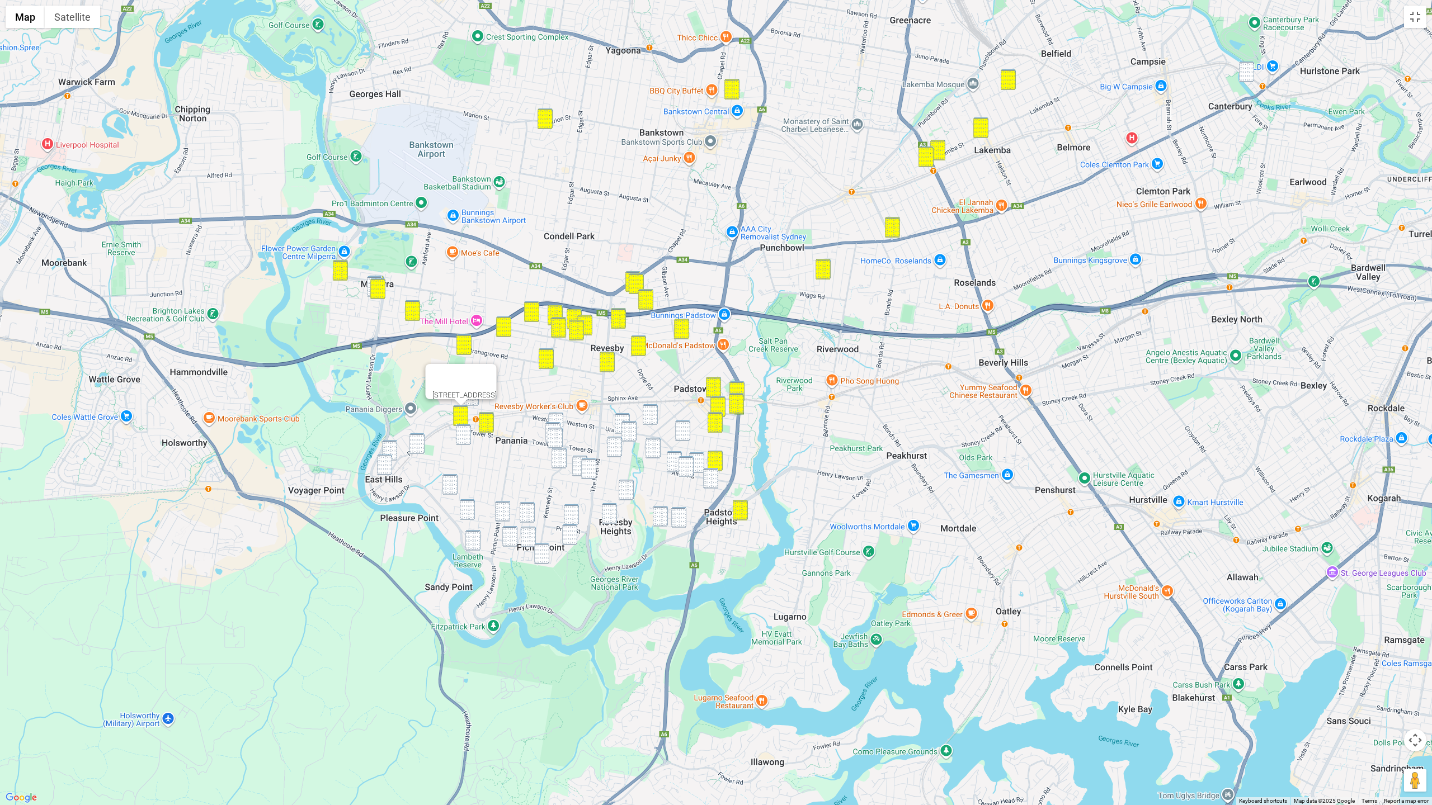
click at [419, 447] on img "6 Lehn Road, EAST HILLS NSW 2213" at bounding box center [416, 444] width 15 height 21
click at [390, 449] on img "8A Monie Avenue, EAST HILLS NSW 2213" at bounding box center [389, 450] width 15 height 21
click at [384, 467] on img "94 Park Road, EAST HILLS NSW 2213" at bounding box center [384, 465] width 15 height 21
click at [474, 401] on img "202 Marco Avenue, PANANIA NSW 2213" at bounding box center [471, 395] width 15 height 21
click at [465, 439] on img "19 Stevens Street, PANANIA NSW 2213" at bounding box center [463, 435] width 15 height 21
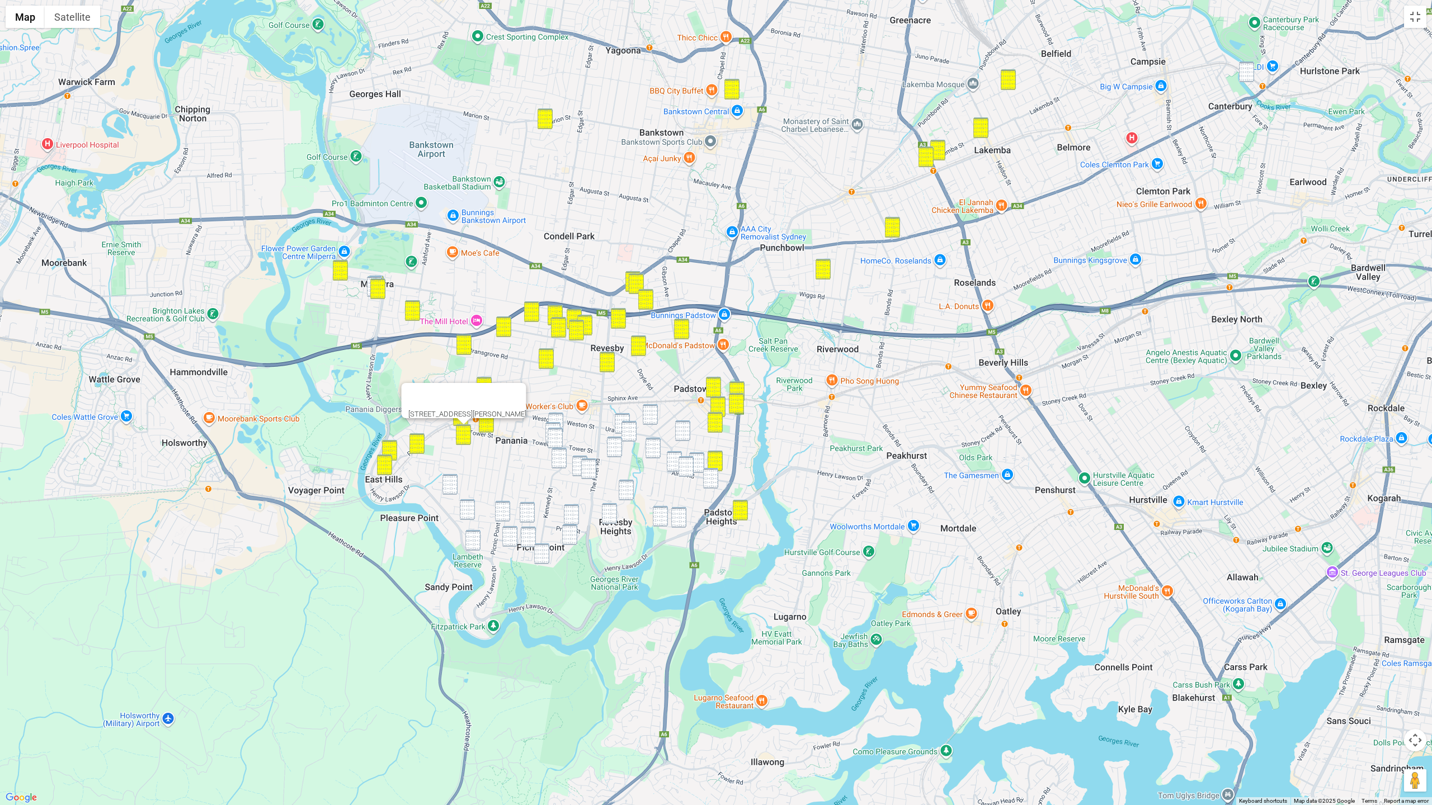
click at [453, 489] on img "11 Gracemar Avenue, PANANIA NSW 2213" at bounding box center [449, 484] width 15 height 21
click at [478, 400] on img "202 Marco Avenue, PANANIA NSW 2213" at bounding box center [471, 395] width 15 height 21
click at [555, 418] on img "12 Tyalgum Avenue, PANANIA NSW 2213" at bounding box center [555, 423] width 15 height 21
click at [552, 425] on img "58 Tower Street, PANANIA NSW 2213" at bounding box center [552, 432] width 15 height 21
click at [555, 435] on img "3/71 Tower Street, PANANIA NSW 2213" at bounding box center [555, 438] width 15 height 21
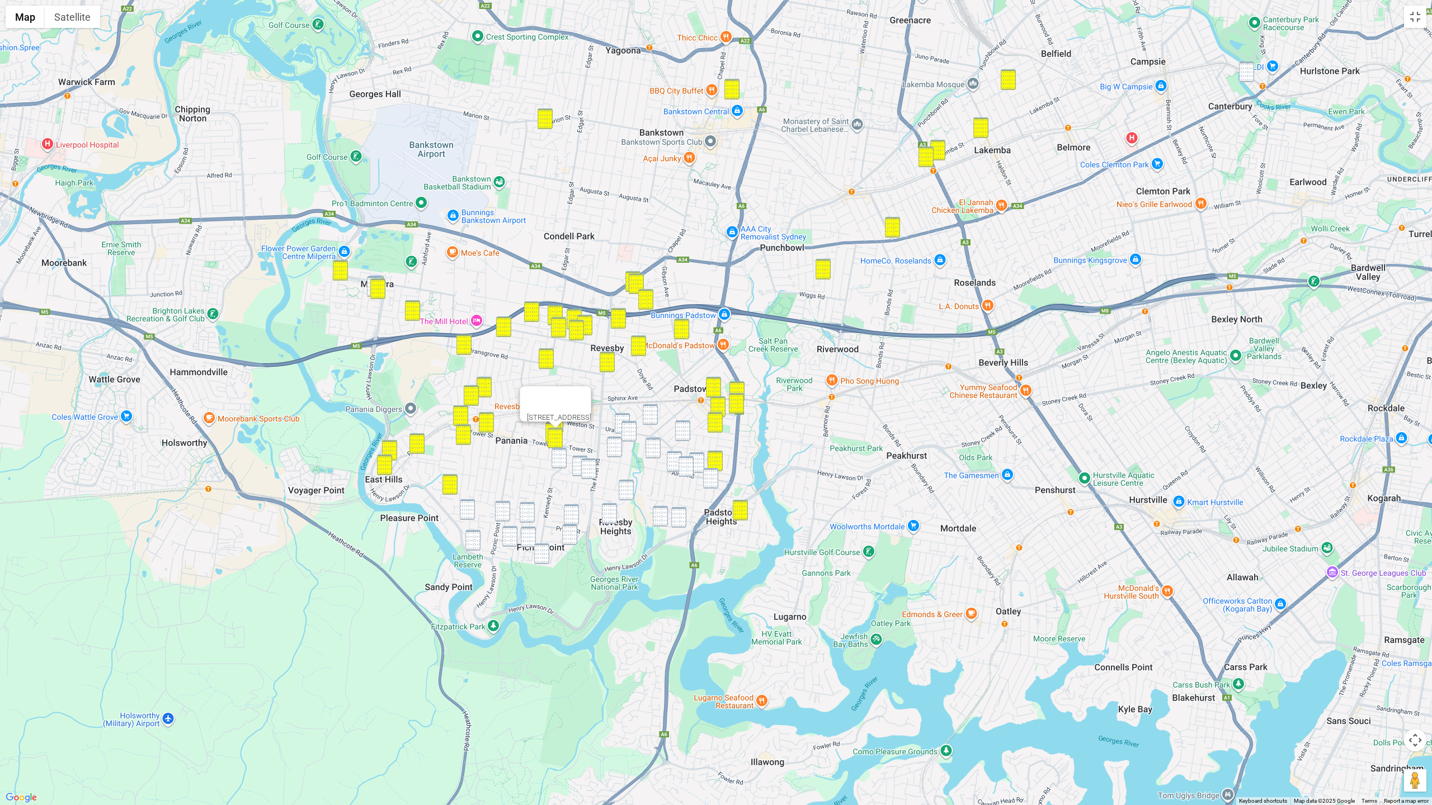
click at [657, 414] on img "34 Spring Street, PADSTOW NSW 2211" at bounding box center [650, 414] width 15 height 21
click at [628, 417] on img "4 Hydrae Street, REVESBY NSW 2212" at bounding box center [622, 423] width 15 height 21
click at [629, 427] on img "16 Centaur Street, REVESBY NSW 2212" at bounding box center [628, 431] width 15 height 21
click at [685, 428] on img "83 Faraday Road, PADSTOW NSW 2211" at bounding box center [682, 431] width 15 height 21
click at [652, 441] on img "42 Lang Street, PADSTOW NSW 2211" at bounding box center [653, 448] width 15 height 21
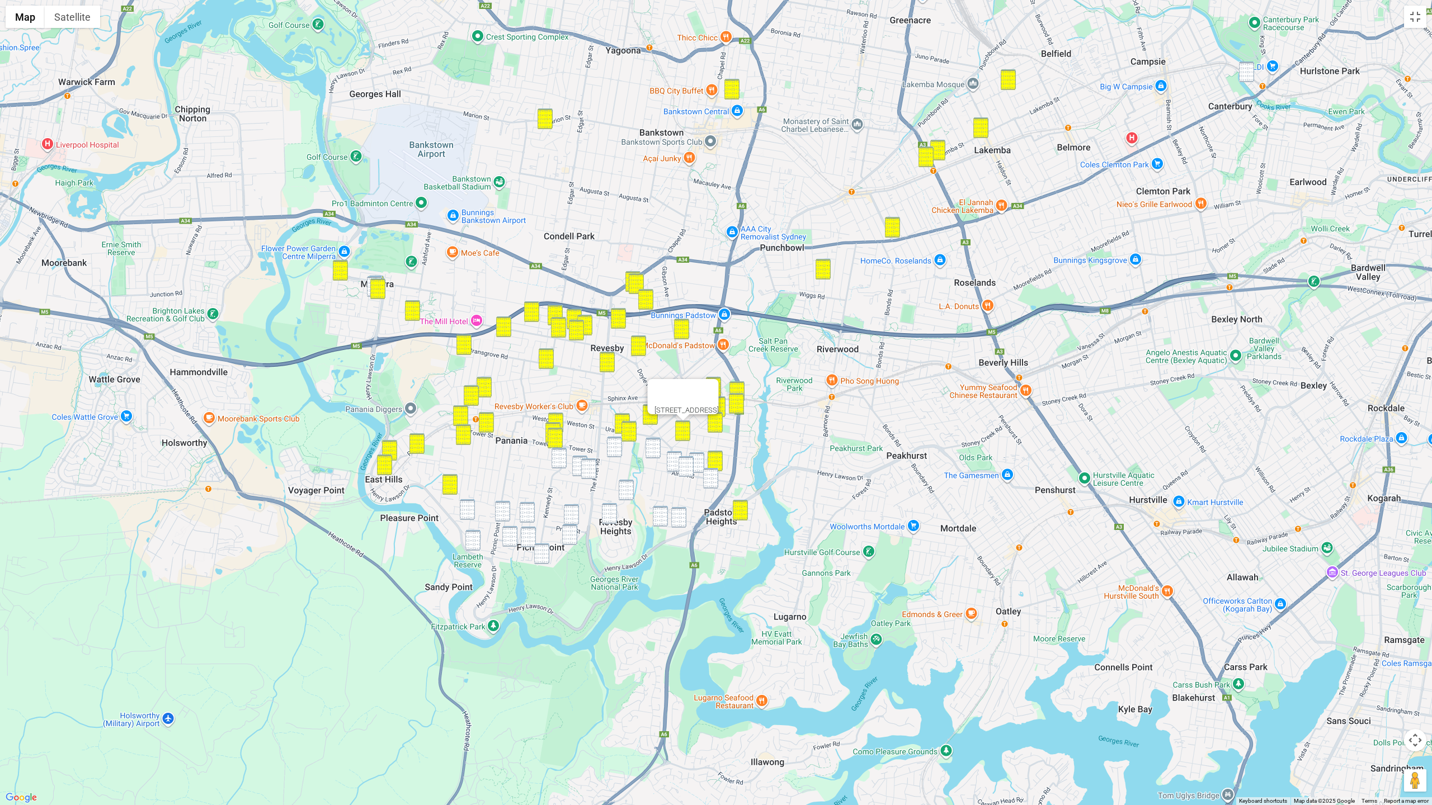
click at [668, 459] on img "144 Alma Road, PADSTOW NSW 2211" at bounding box center [674, 461] width 15 height 21
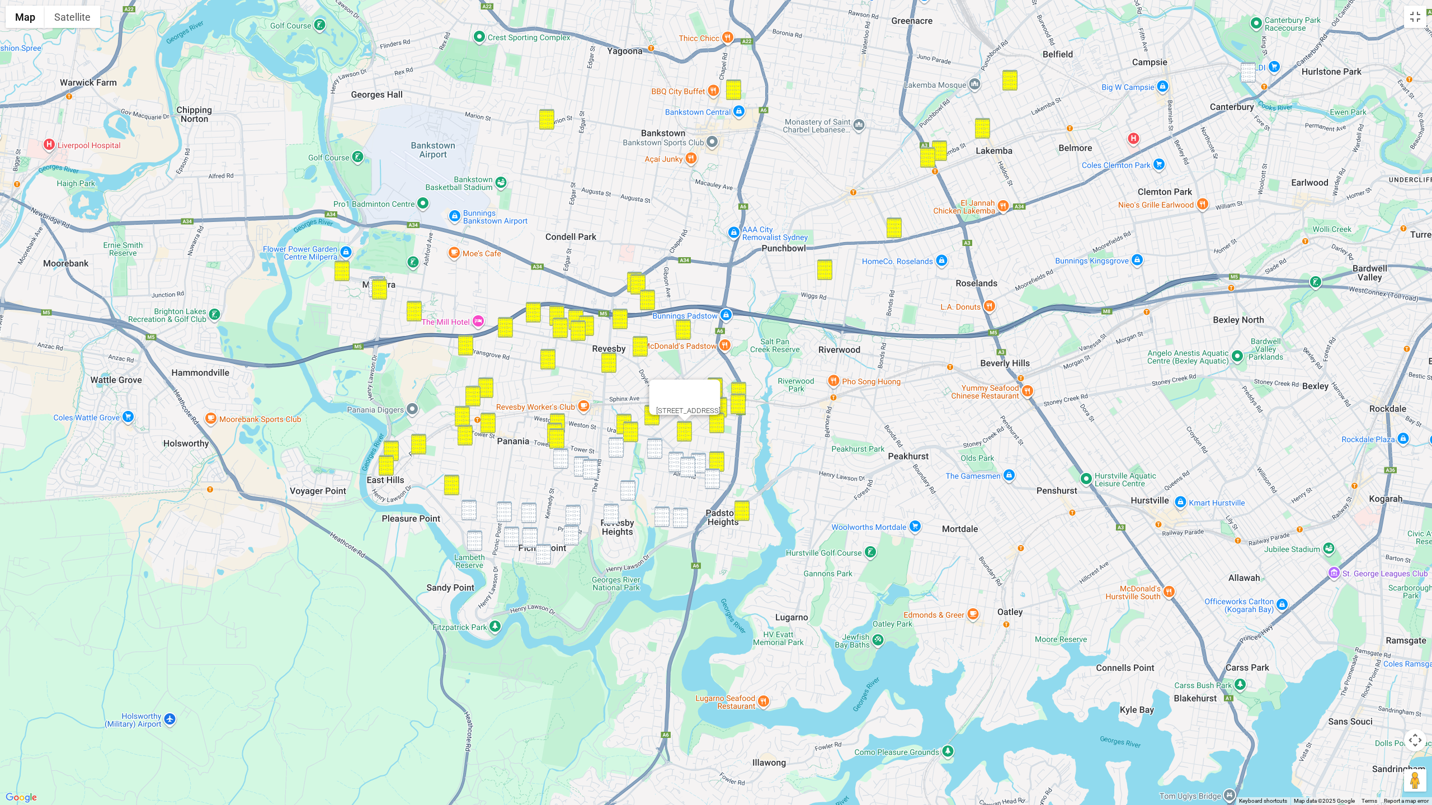
click at [694, 461] on img "115 Alma Road, PADSTOW NSW 2211" at bounding box center [687, 467] width 15 height 21
click at [701, 461] on img "36 Chamberlain Road, PADSTOW NSW 2211" at bounding box center [698, 463] width 15 height 21
click at [712, 474] on img "12 Berrima Avenue, PADSTOW NSW 2211" at bounding box center [712, 479] width 15 height 21
click at [676, 467] on img "144 Alma Road, PADSTOW NSW 2211" at bounding box center [675, 462] width 15 height 21
click at [709, 481] on img "12 Berrima Avenue, PADSTOW NSW 2211" at bounding box center [712, 479] width 15 height 21
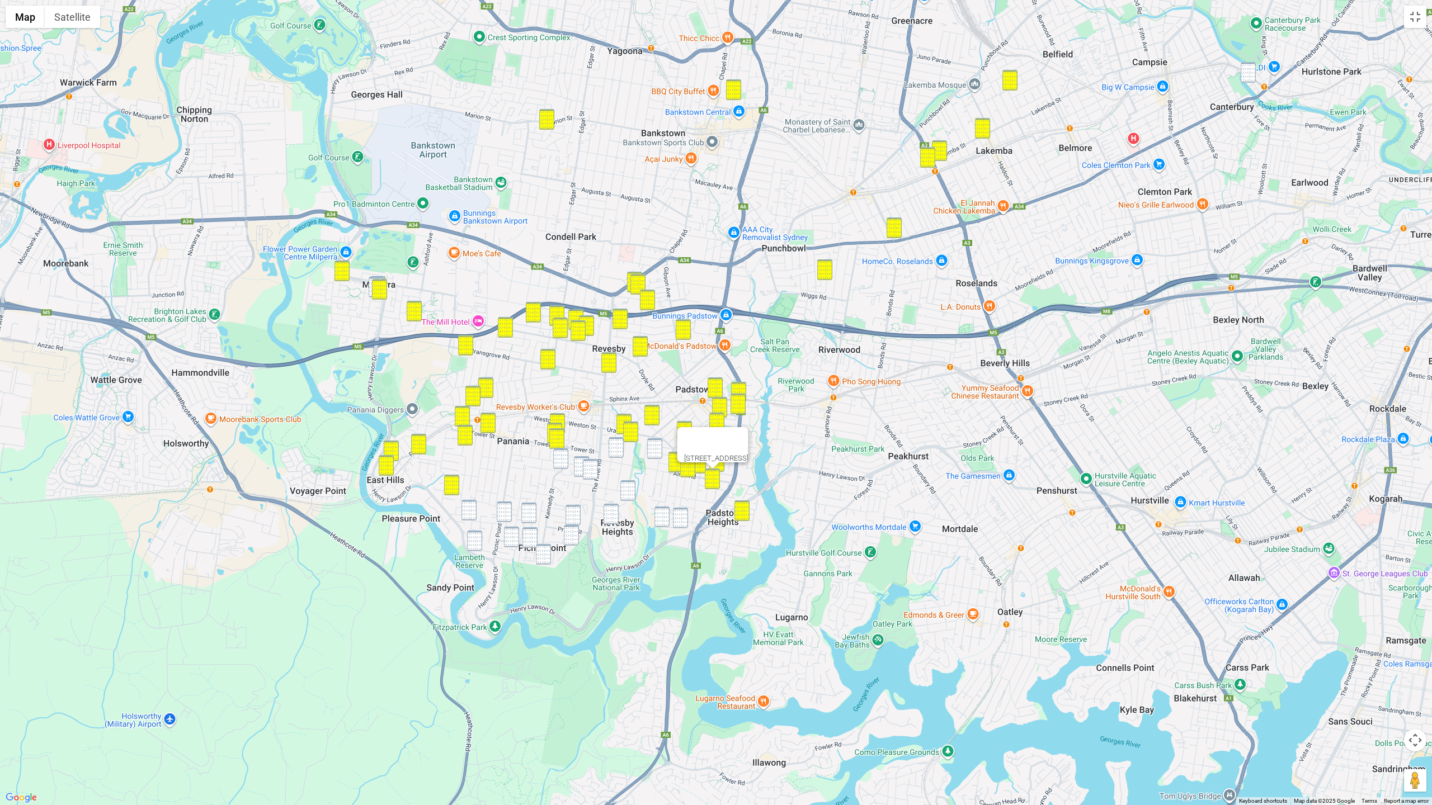
click at [620, 445] on img "14C Mars Street, REVESBY NSW 2212" at bounding box center [616, 447] width 15 height 21
click at [656, 450] on img "42 Lang Street, PADSTOW NSW 2211" at bounding box center [654, 449] width 15 height 21
click at [563, 457] on img "2 Kennedy Street, PANANIA NSW 2213" at bounding box center [560, 459] width 15 height 21
click at [579, 460] on img "17 Lochinvar Road, REVESBY NSW 2212" at bounding box center [581, 466] width 15 height 21
click at [592, 465] on img "1 Lochinvar Road, REVESBY NSW 2212" at bounding box center [590, 469] width 15 height 21
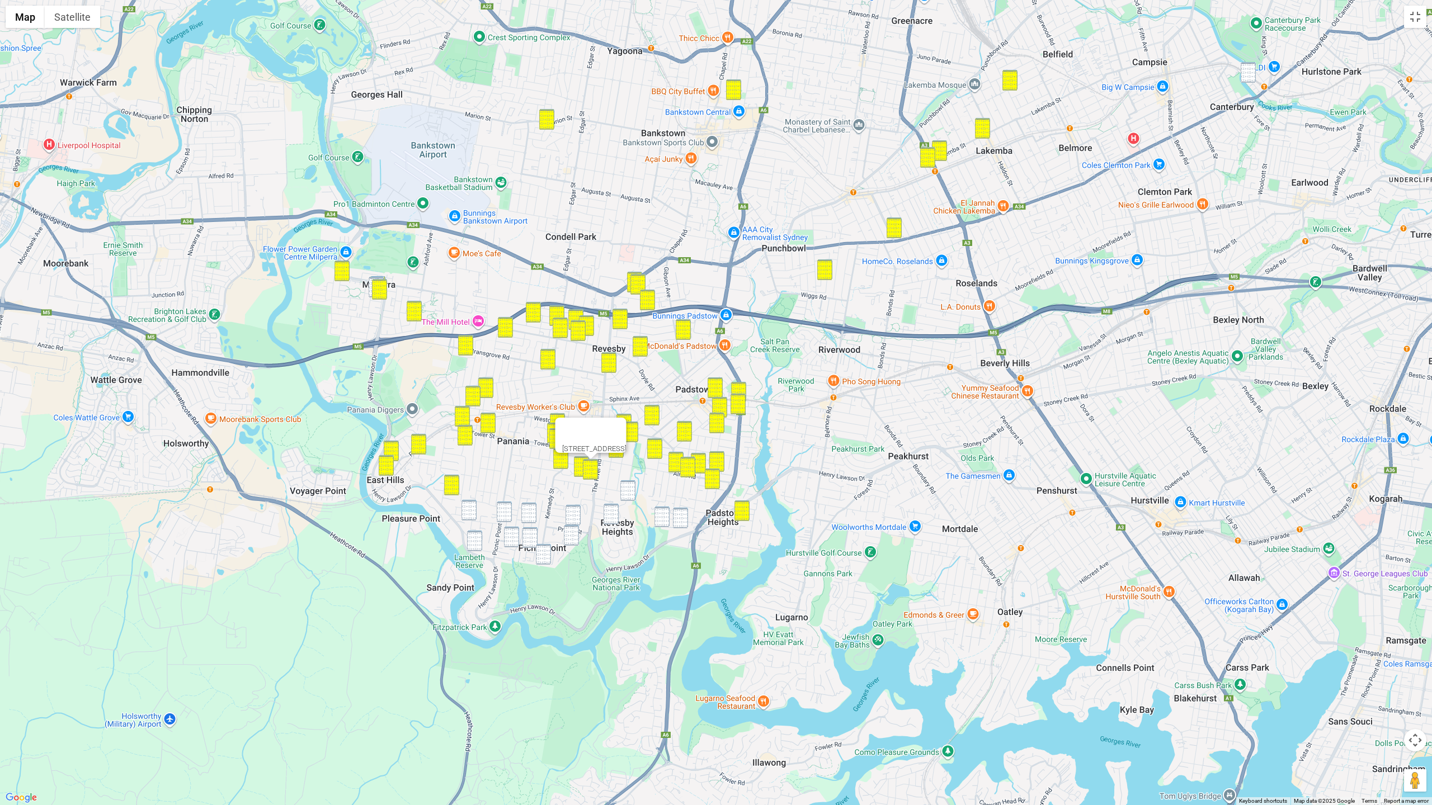
click at [631, 491] on img "105A Centaur Street, REVESBY NSW 2212" at bounding box center [627, 490] width 15 height 21
click at [665, 512] on img "33 Clair Crescent, PADSTOW HEIGHTS NSW 2211" at bounding box center [661, 517] width 15 height 21
click at [677, 516] on img "4 Jasmine Avenue, PADSTOW HEIGHTS NSW 2211" at bounding box center [680, 518] width 15 height 21
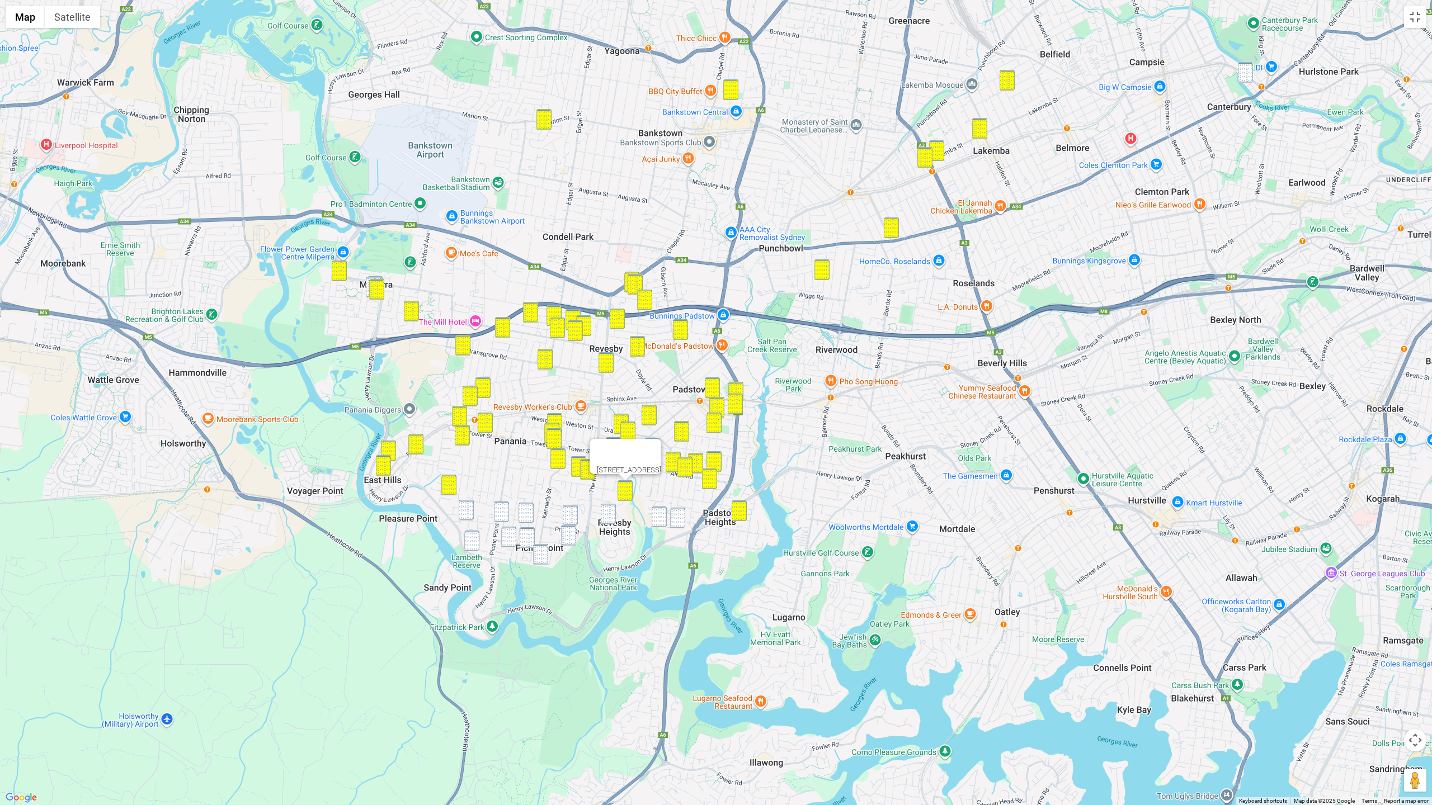
click at [470, 512] on img "178 Lambeth Street, PICNIC POINT NSW 2213" at bounding box center [466, 510] width 15 height 21
click at [502, 513] on img "38 Kathleen Parade, PICNIC POINT NSW 2213" at bounding box center [501, 512] width 15 height 21
click at [529, 513] on img "82 Victor Avenue, PICNIC POINT NSW 2213" at bounding box center [526, 513] width 15 height 21
click at [568, 515] on img "72 Thomas Street, PICNIC POINT NSW 2213" at bounding box center [570, 515] width 15 height 21
click at [604, 515] on img "42A Alamein Road, REVESBY HEIGHTS NSW 2212" at bounding box center [608, 514] width 15 height 21
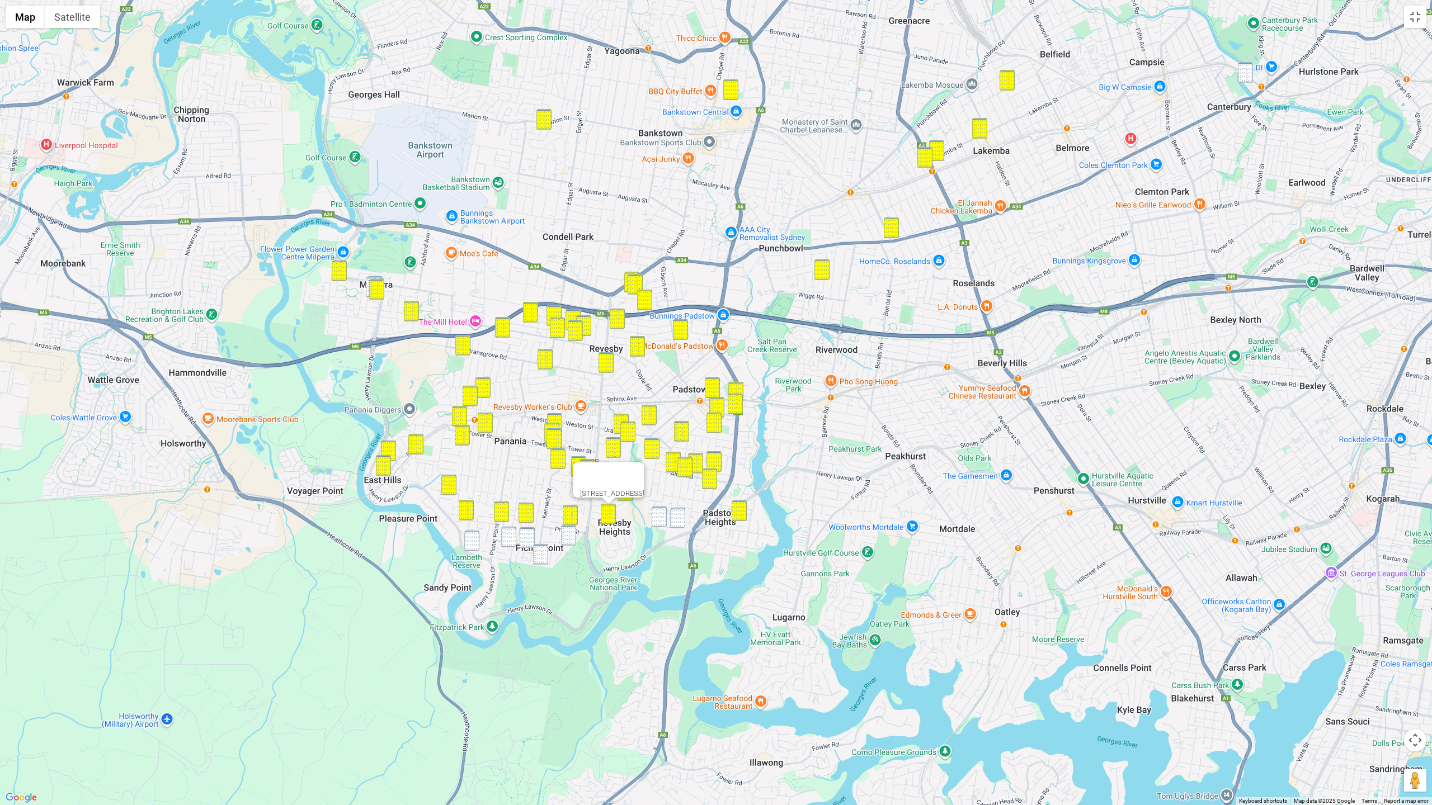
click at [661, 515] on img "33 Clair Crescent, PADSTOW HEIGHTS NSW 2211" at bounding box center [659, 517] width 15 height 21
click at [680, 516] on img "4 Jasmine Avenue, PADSTOW HEIGHTS NSW 2211" at bounding box center [677, 518] width 15 height 21
click at [560, 541] on div "4 Jasmine Avenue, PADSTOW HEIGHTS NSW 2211" at bounding box center [716, 402] width 1432 height 805
click at [574, 538] on img "9 Glyn Avenue, PICNIC POINT NSW 2213" at bounding box center [568, 535] width 15 height 21
click at [508, 535] on img "8 Joyce Avenue, PICNIC POINT NSW 2213" at bounding box center [508, 537] width 15 height 21
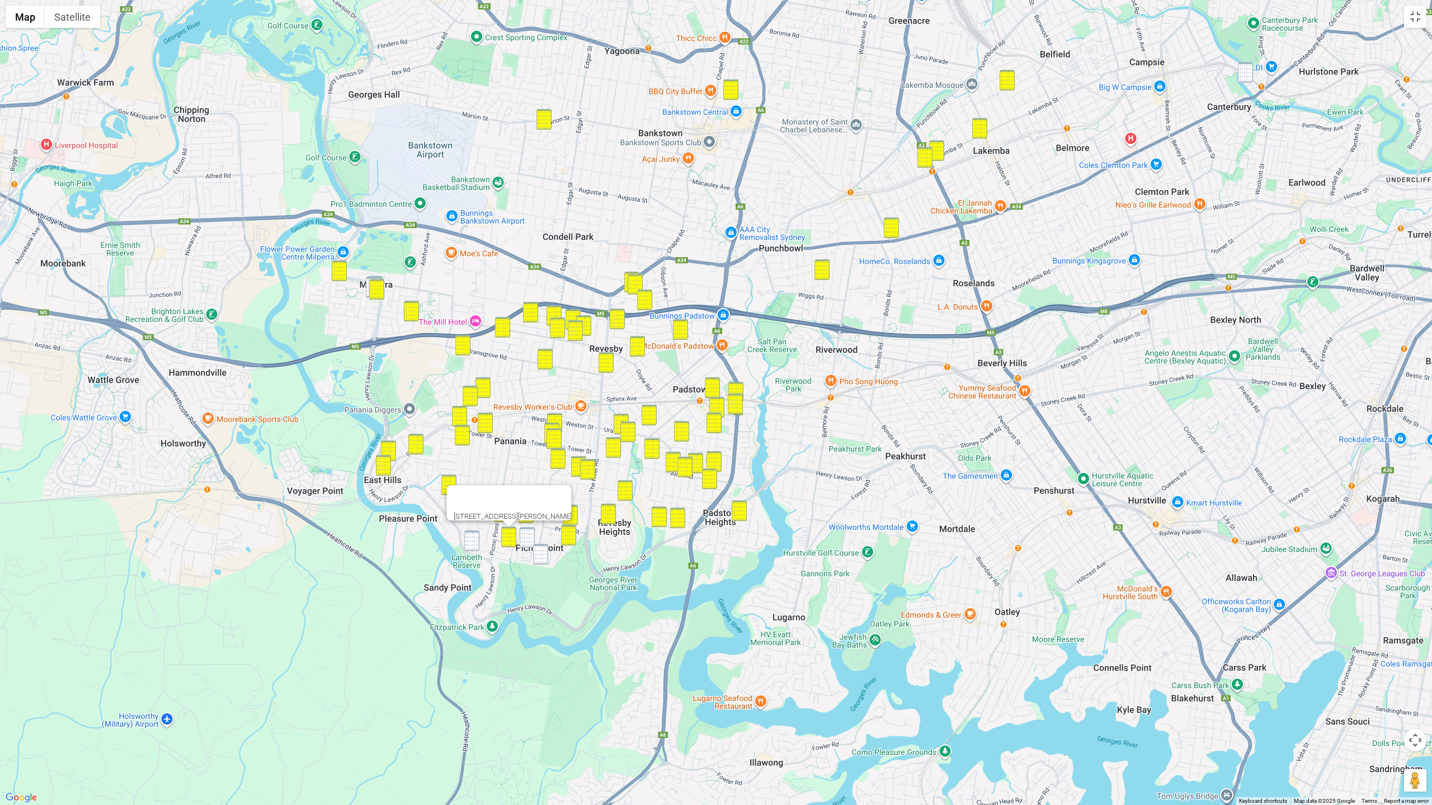
click at [529, 535] on img "53 Burns Road, PICNIC POINT NSW 2213" at bounding box center [527, 537] width 15 height 21
click at [545, 552] on img "43 Parkview Avenue, PICNIC POINT NSW 2213" at bounding box center [540, 554] width 15 height 21
click at [477, 544] on img "31 Doris Street, PICNIC POINT NSW 2213" at bounding box center [471, 541] width 15 height 21
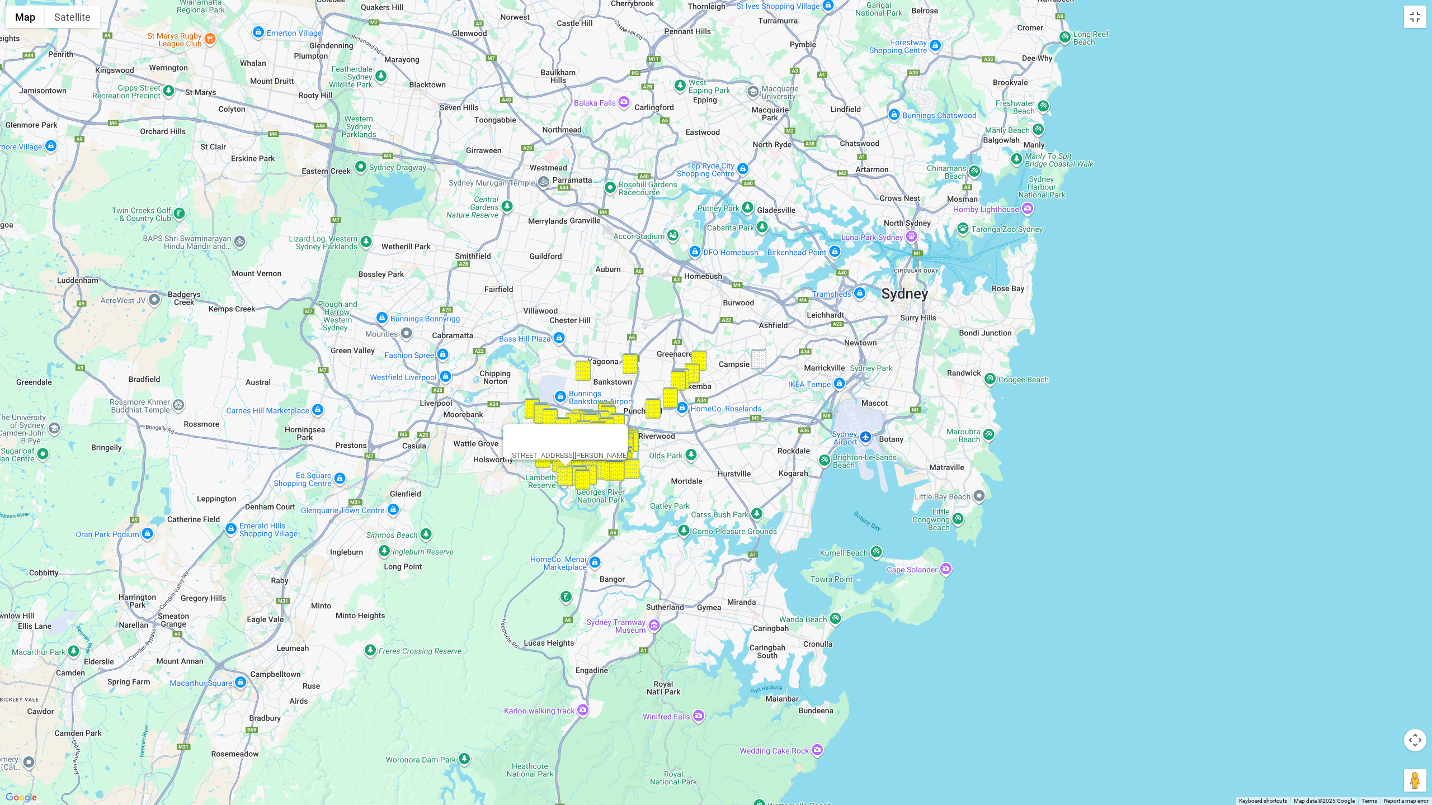
click at [758, 357] on img "11-15 Charles Street, CANTERBURY NSW 2193" at bounding box center [758, 359] width 15 height 21
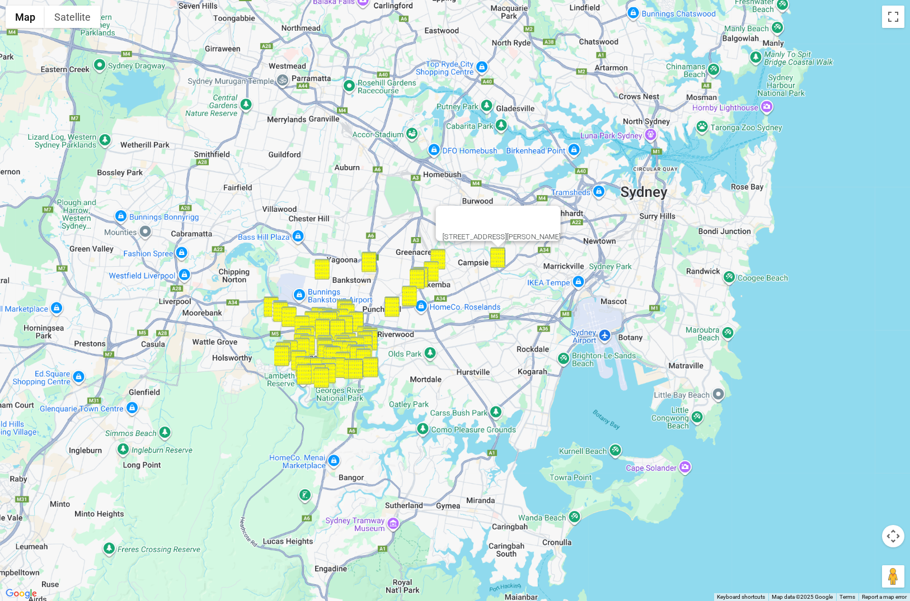
click at [523, 449] on div "11-15 Charles Street, CANTERBURY NSW 2193" at bounding box center [455, 300] width 910 height 601
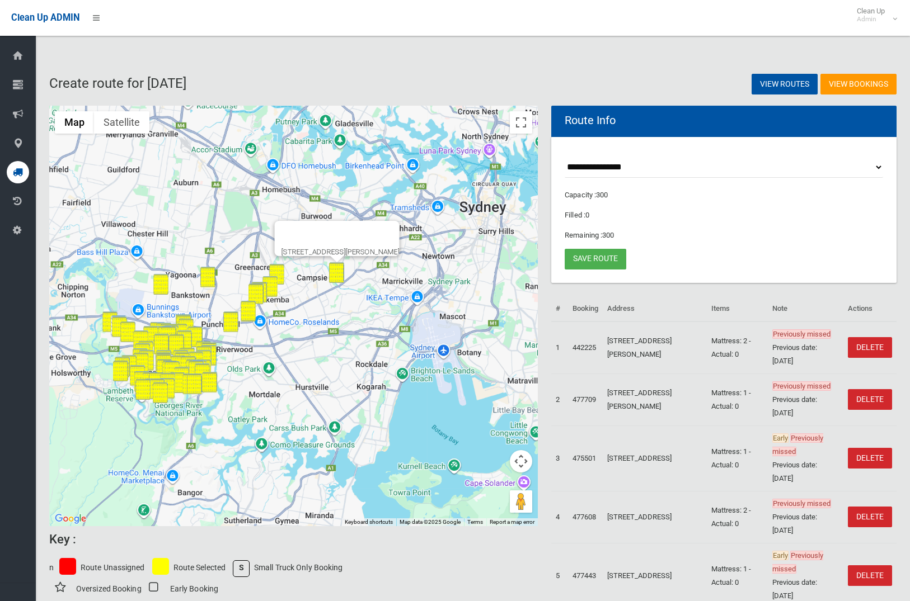
click at [522, 464] on button "Map camera controls" at bounding box center [521, 461] width 22 height 22
click at [486, 434] on button "Zoom in" at bounding box center [493, 433] width 22 height 22
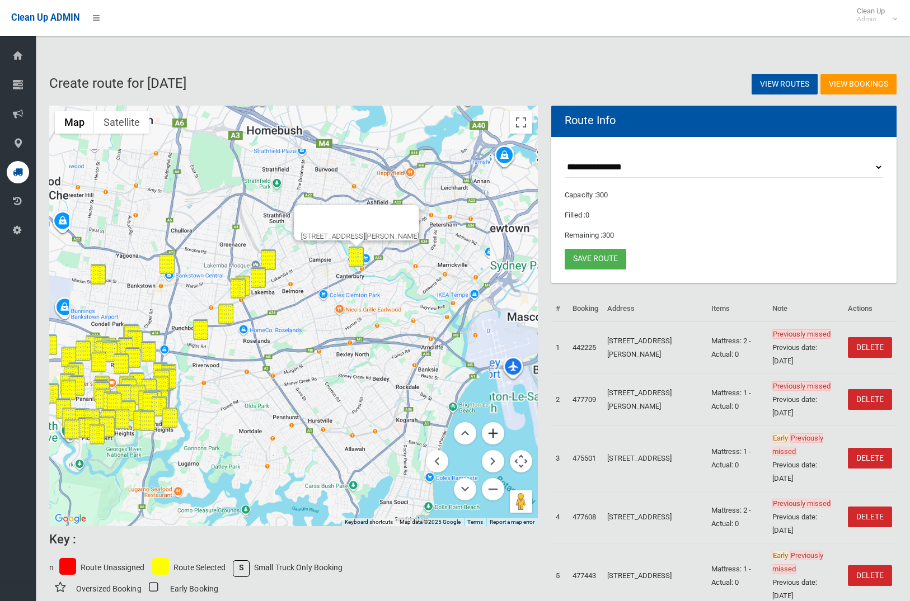
click at [486, 434] on button "Zoom in" at bounding box center [493, 433] width 22 height 22
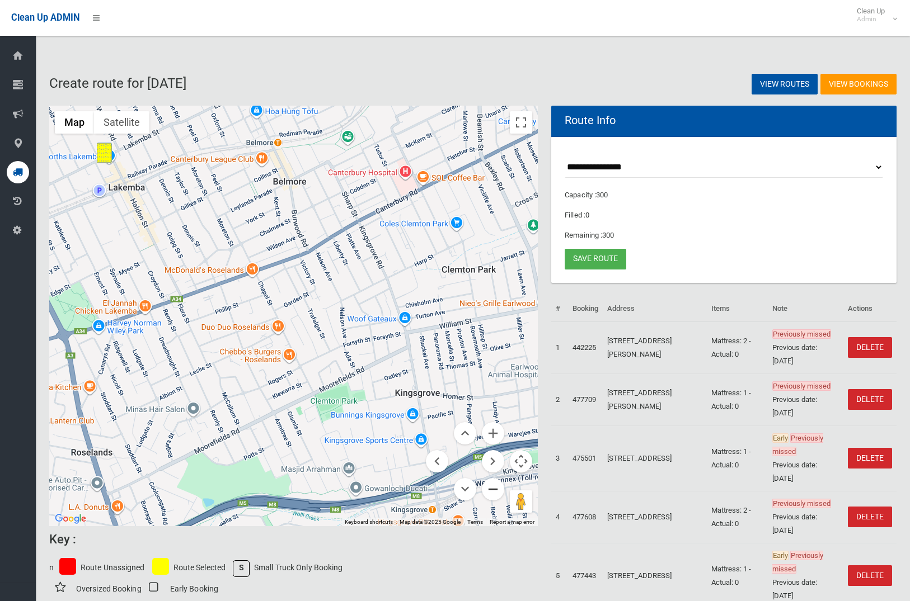
click at [493, 486] on button "Zoom out" at bounding box center [493, 489] width 22 height 22
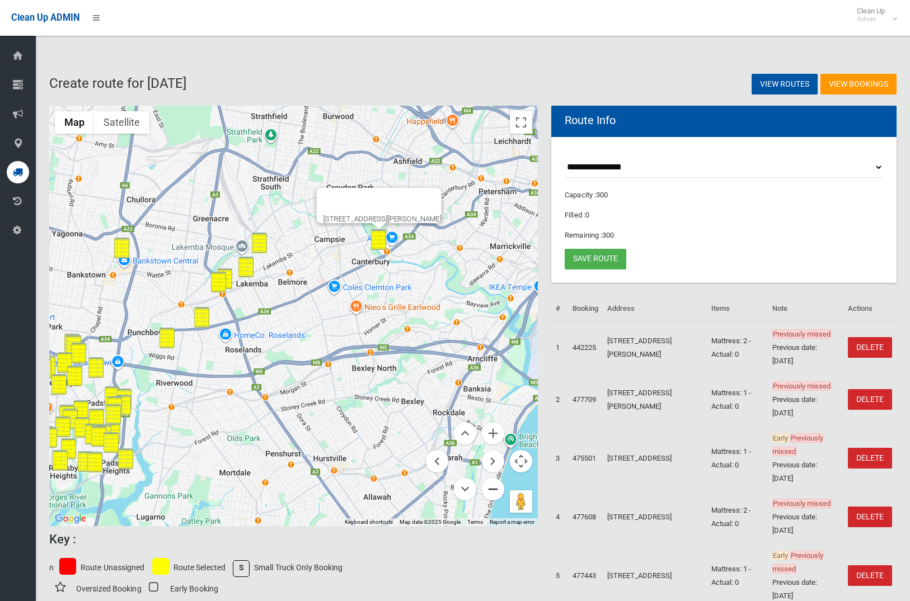
click at [493, 486] on button "Zoom out" at bounding box center [493, 489] width 22 height 22
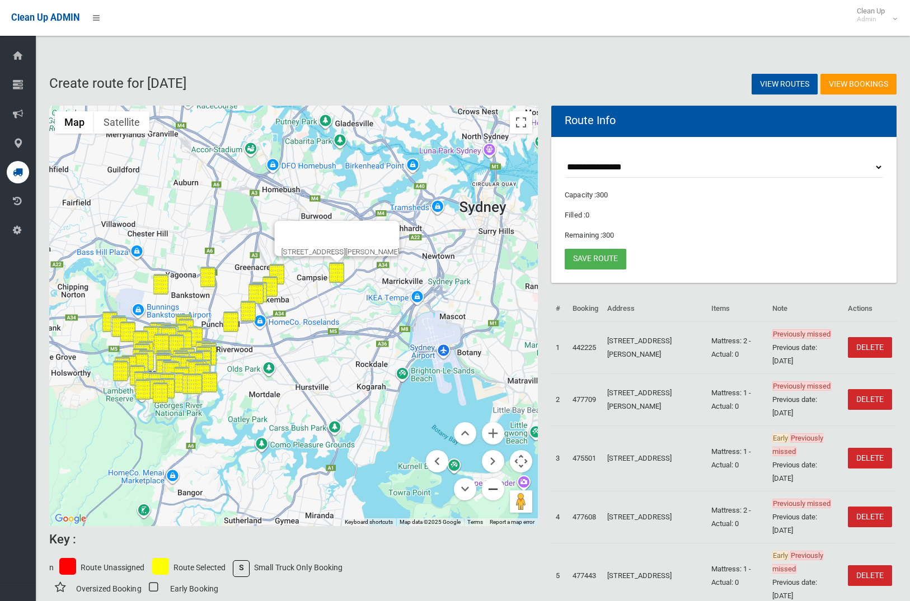
click at [493, 486] on button "Zoom out" at bounding box center [493, 489] width 22 height 22
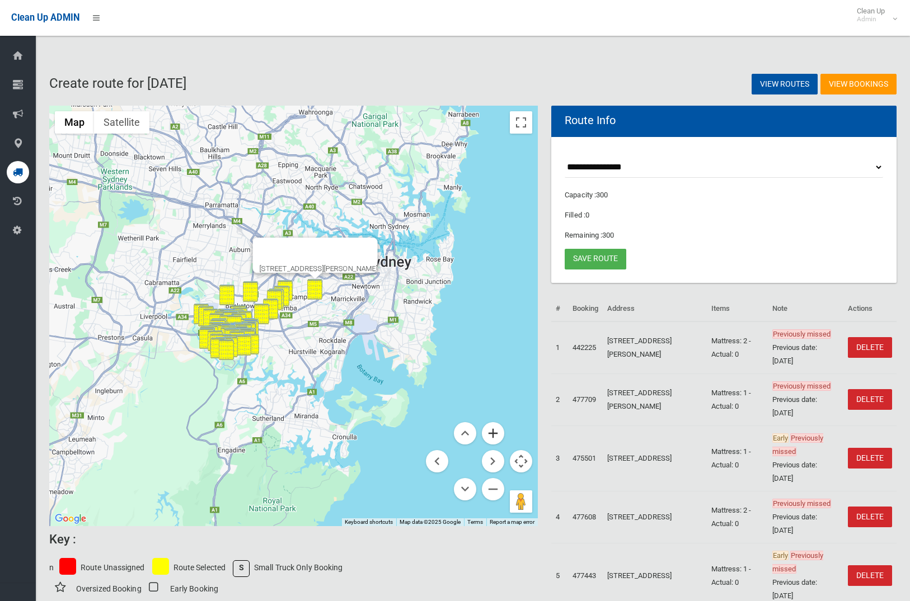
click at [495, 435] on button "Zoom in" at bounding box center [493, 433] width 22 height 22
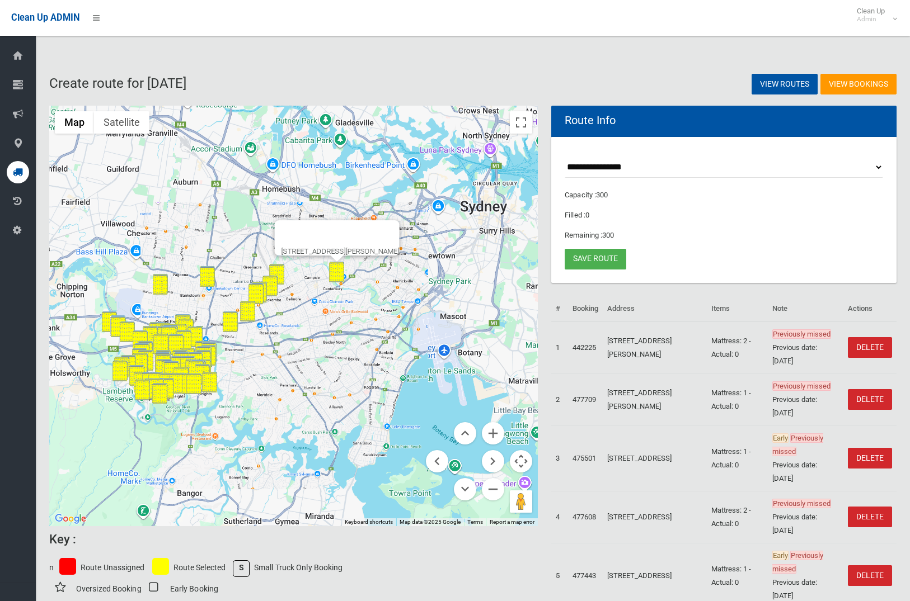
click at [482, 434] on button "Zoom in" at bounding box center [493, 433] width 22 height 22
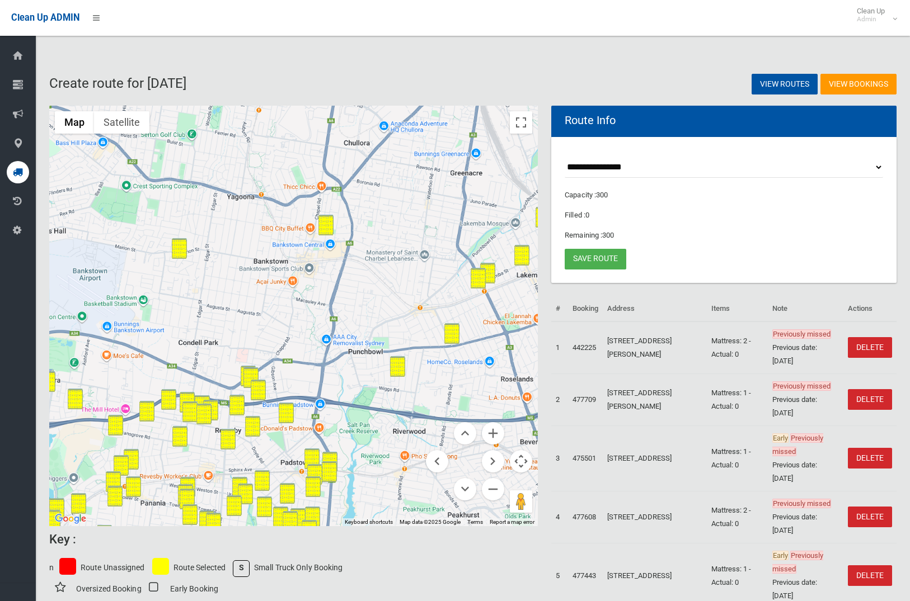
click at [505, 346] on div "11-15 Charles Street, CANTERBURY NSW 2193" at bounding box center [293, 316] width 488 height 421
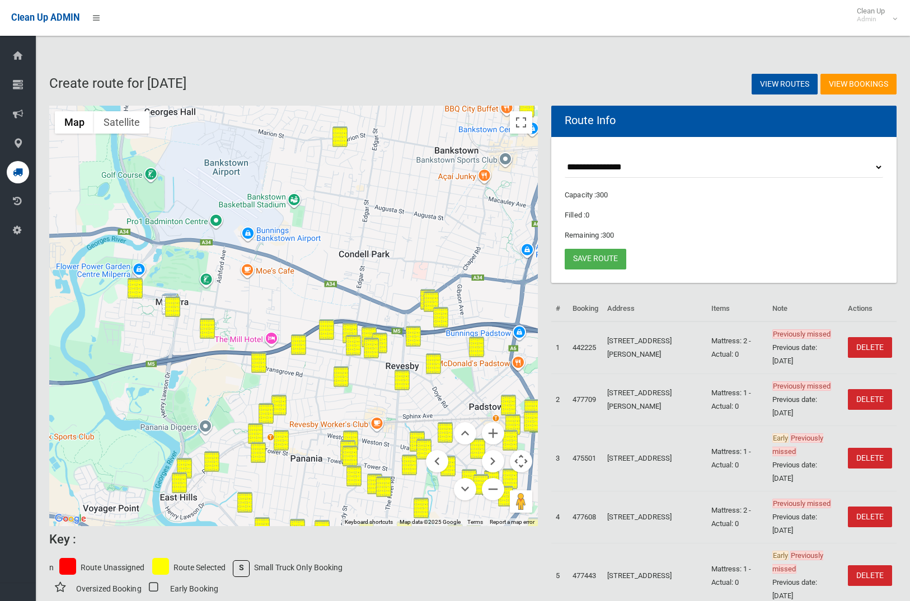
click at [480, 283] on div "11-15 Charles Street, CANTERBURY NSW 2193" at bounding box center [293, 316] width 488 height 421
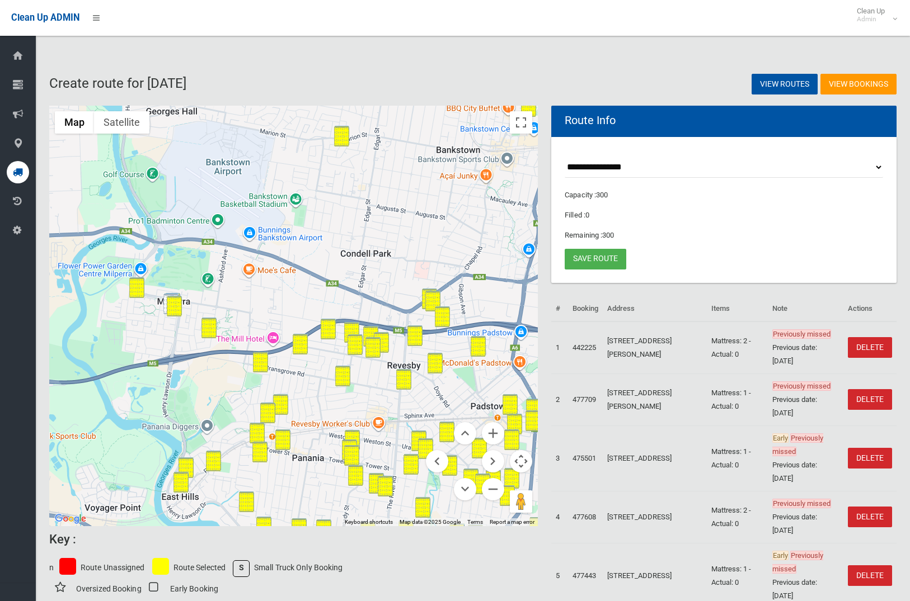
click at [165, 300] on img "5 Cowper Court, MILPERRA NSW 2214" at bounding box center [170, 304] width 15 height 21
click at [522, 455] on button "Map camera controls" at bounding box center [521, 461] width 22 height 22
click at [513, 455] on button "Map camera controls" at bounding box center [521, 461] width 22 height 22
click at [496, 431] on button "Zoom in" at bounding box center [493, 433] width 22 height 22
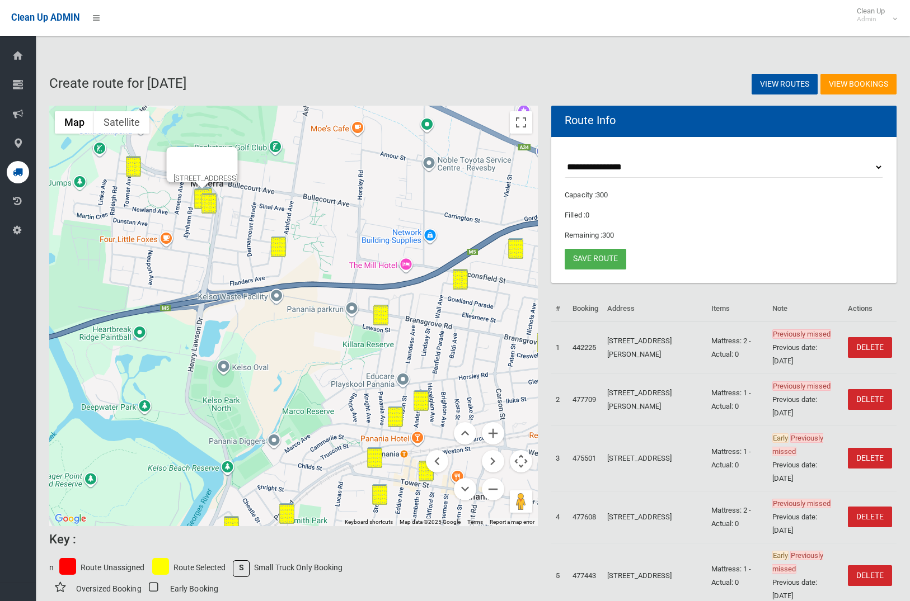
click at [364, 214] on div "5 Cowper Court, MILPERRA NSW 2214" at bounding box center [293, 316] width 488 height 421
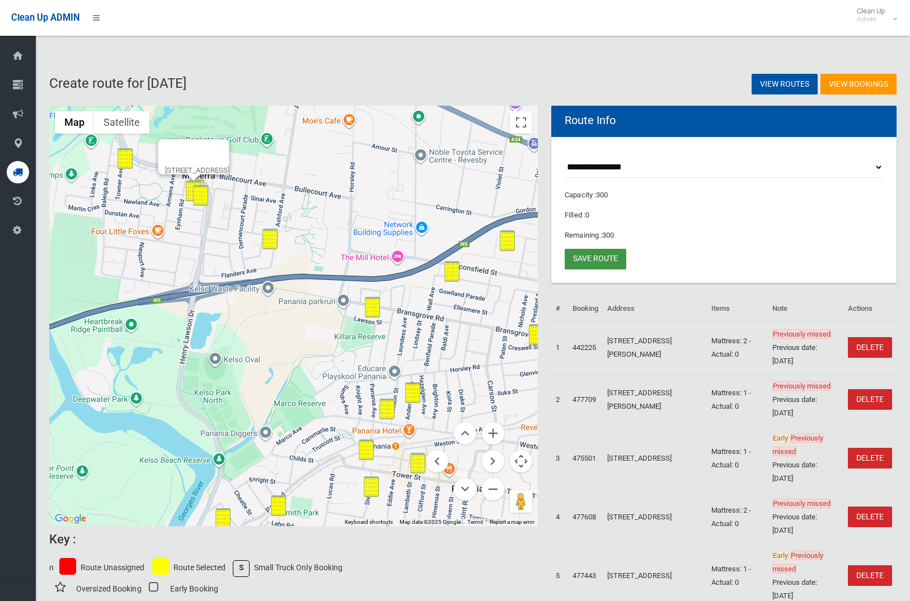
click at [590, 258] on link "Save route" at bounding box center [595, 259] width 62 height 21
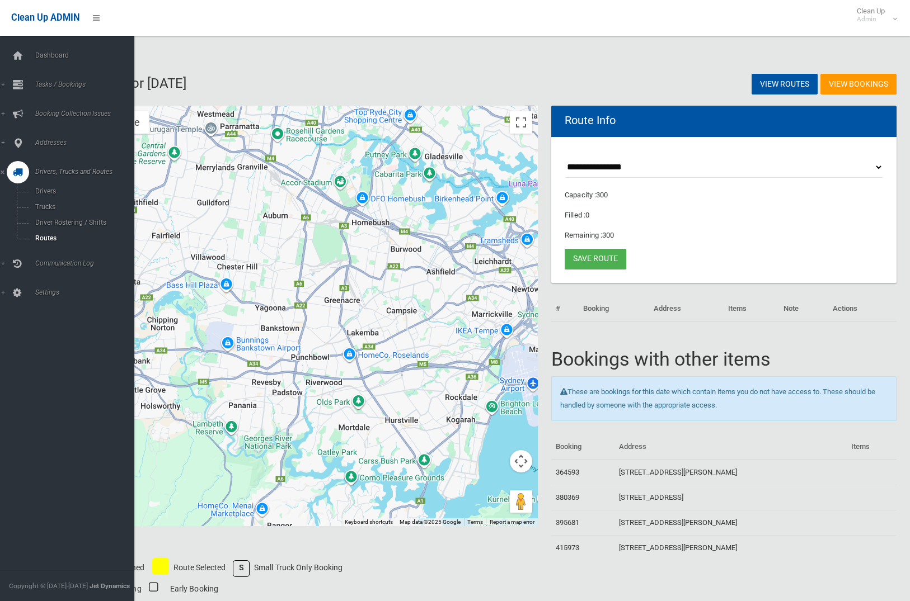
click at [12, 41] on div "Dashboard Tasks / Bookings All Bookings Today's Bookings Add Booking Add Retros…" at bounding box center [67, 319] width 134 height 566
click at [62, 58] on span "Dashboard" at bounding box center [83, 55] width 102 height 8
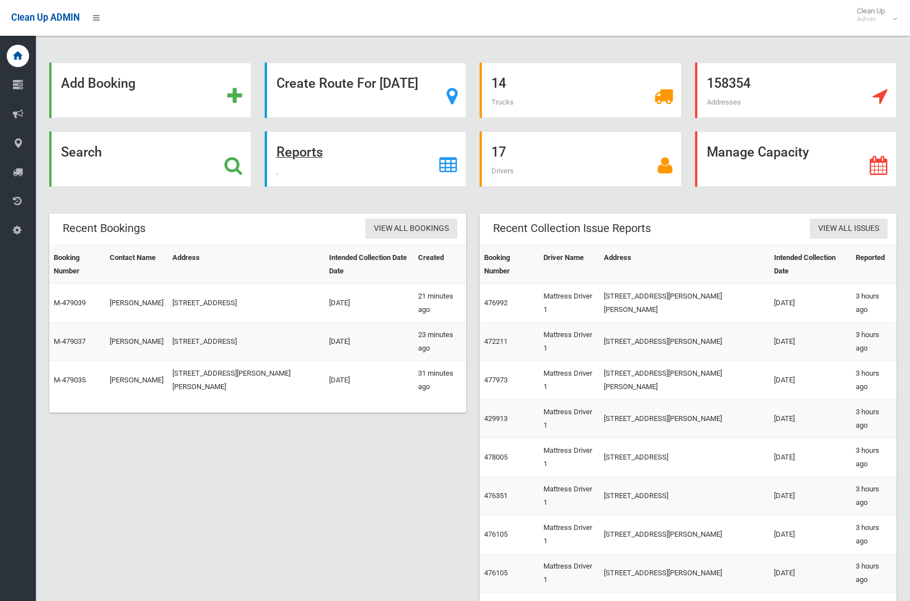
click at [279, 149] on strong "Reports" at bounding box center [299, 152] width 46 height 16
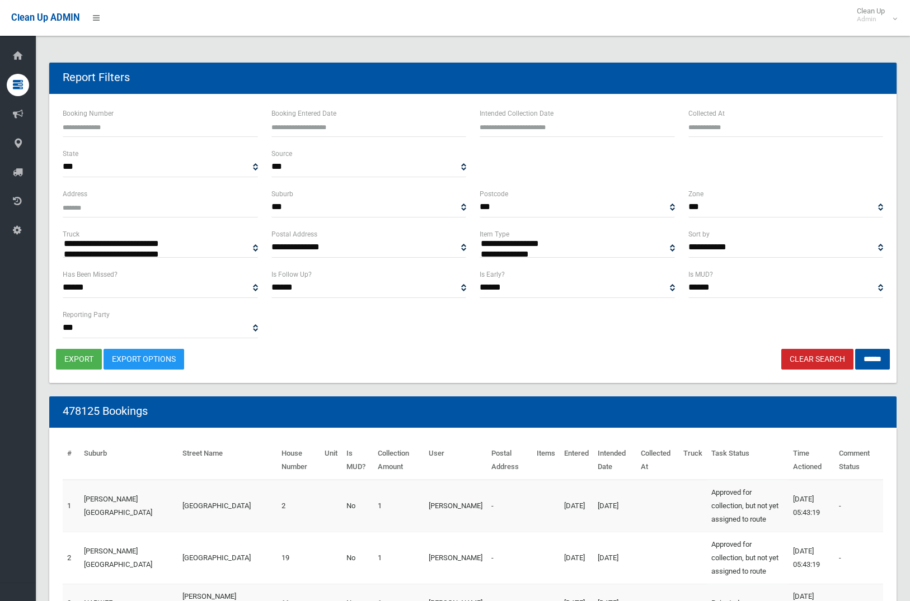
select select
type input "**********"
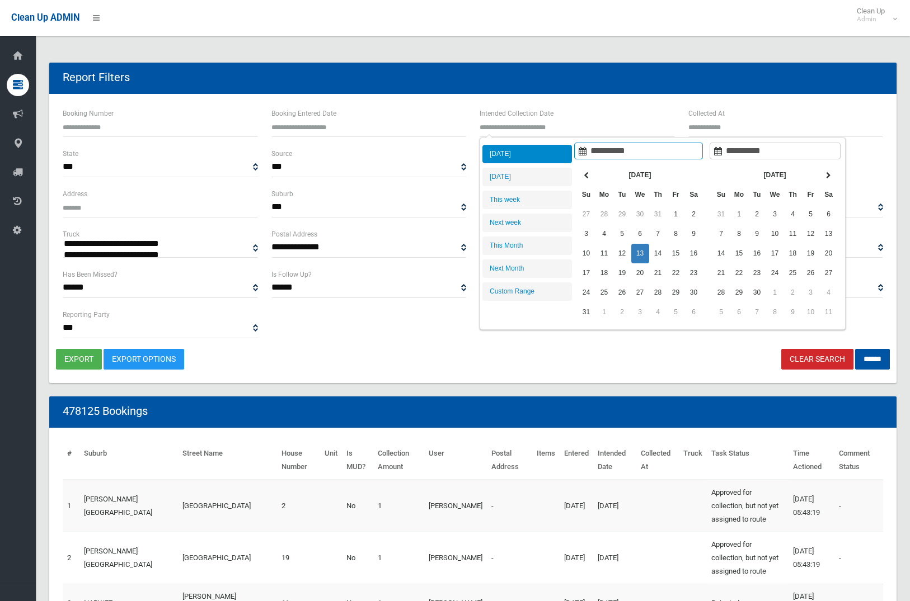
click at [580, 124] on input "text" at bounding box center [576, 126] width 195 height 21
type input "**********"
click at [530, 173] on li "[DATE]" at bounding box center [526, 177] width 89 height 18
type input "**********"
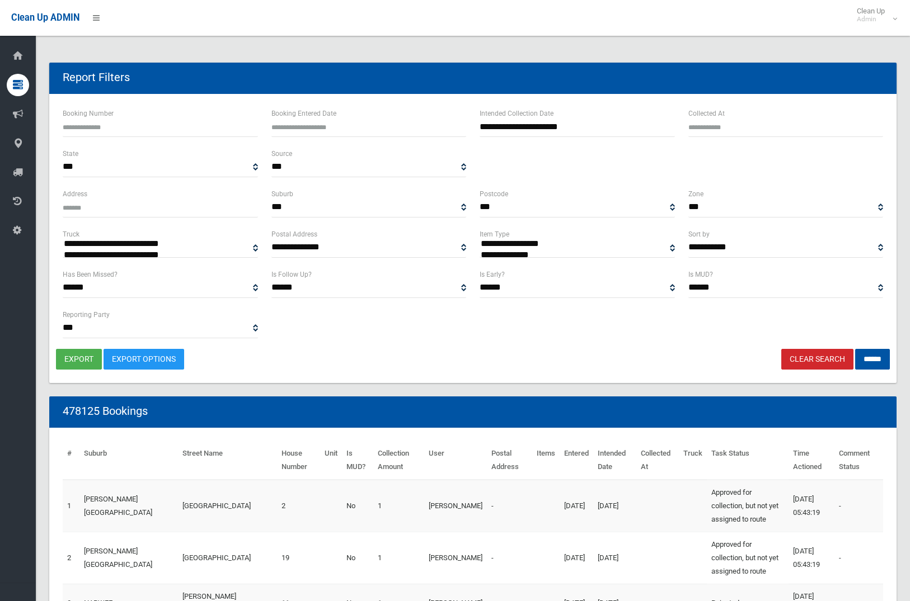
select select "**"
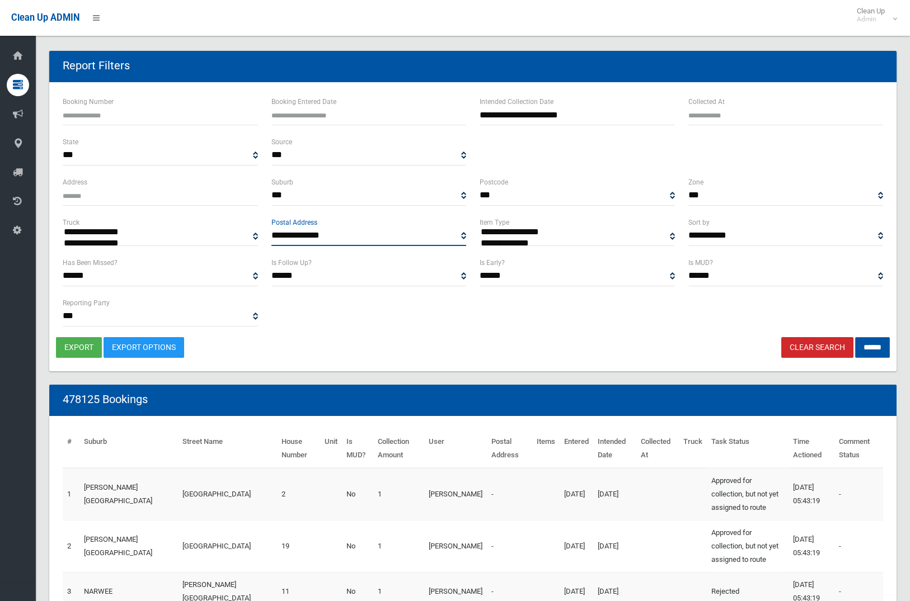
scroll to position [15, 0]
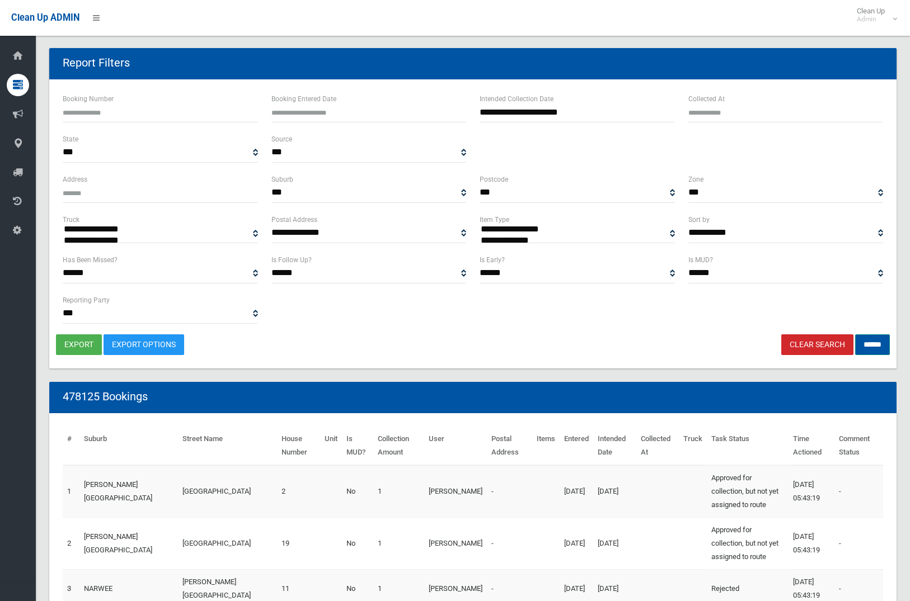
click at [870, 340] on input "******" at bounding box center [872, 344] width 35 height 21
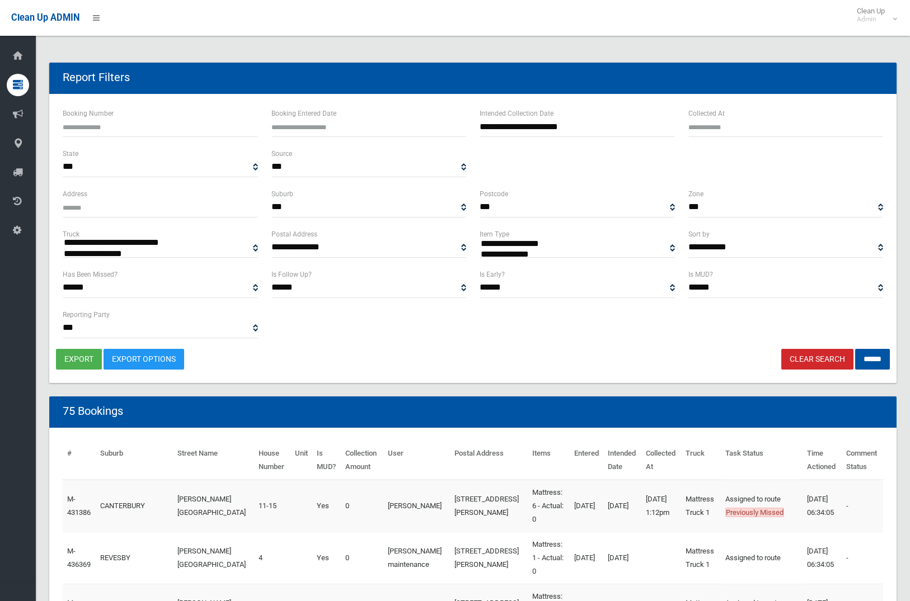
select select
click at [74, 354] on button "export" at bounding box center [79, 359] width 46 height 21
